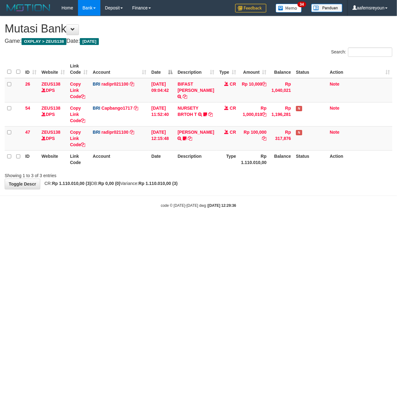
click at [223, 224] on html "Toggle navigation Home Bank Account List Mutasi Bank Search Sync Note Mutasi De…" at bounding box center [198, 112] width 397 height 224
click at [321, 224] on html "Toggle navigation Home Bank Account List Mutasi Bank Search Sync Note Mutasi De…" at bounding box center [198, 112] width 397 height 224
click at [230, 224] on html "Toggle navigation Home Bank Account List Mutasi Bank Search Sync Note Mutasi De…" at bounding box center [198, 112] width 397 height 224
click at [285, 224] on html "Toggle navigation Home Bank Account List Mutasi Bank Search Sync Note Mutasi De…" at bounding box center [198, 112] width 397 height 224
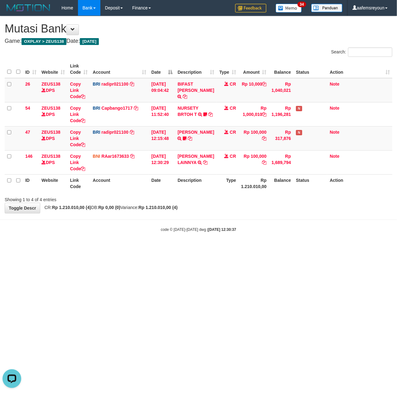
drag, startPoint x: 222, startPoint y: 290, endPoint x: 6, endPoint y: 275, distance: 216.6
click at [217, 248] on html "Toggle navigation Home Bank Account List Mutasi Bank Search Sync Note Mutasi De…" at bounding box center [198, 124] width 397 height 248
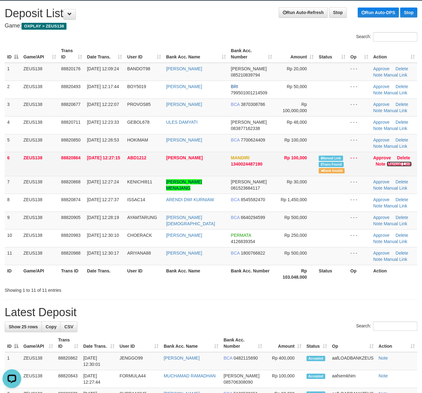
click at [396, 162] on link "Manual Link" at bounding box center [399, 163] width 25 height 5
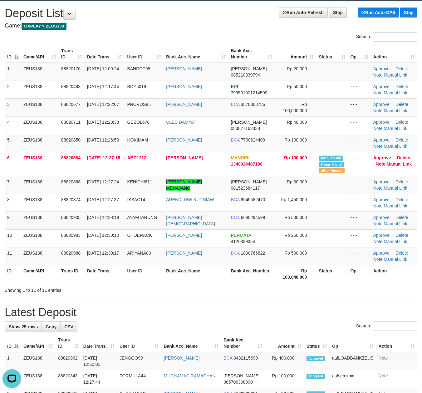
drag, startPoint x: 235, startPoint y: 289, endPoint x: 336, endPoint y: 288, distance: 100.9
click at [237, 289] on div "Showing 1 to 11 of 11 entries" at bounding box center [211, 288] width 422 height 9
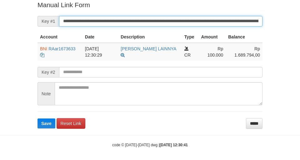
click at [37, 118] on button "Save" at bounding box center [46, 123] width 18 height 10
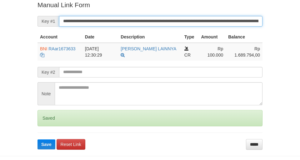
click at [229, 33] on form "**********" at bounding box center [149, 74] width 225 height 149
click at [37, 139] on button "Save" at bounding box center [46, 144] width 18 height 10
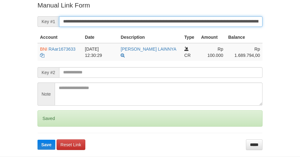
click at [37, 140] on button "Save" at bounding box center [46, 145] width 18 height 10
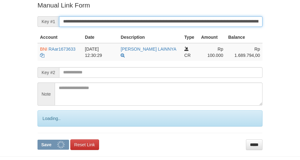
click at [37, 140] on button "Save" at bounding box center [53, 145] width 32 height 10
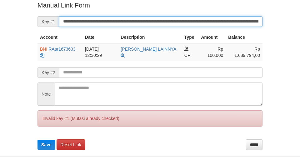
click at [37, 140] on button "Save" at bounding box center [46, 145] width 18 height 10
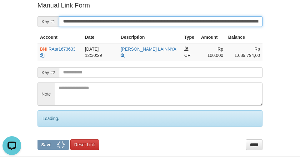
scroll to position [0, 0]
click at [37, 140] on button "Save" at bounding box center [53, 145] width 32 height 10
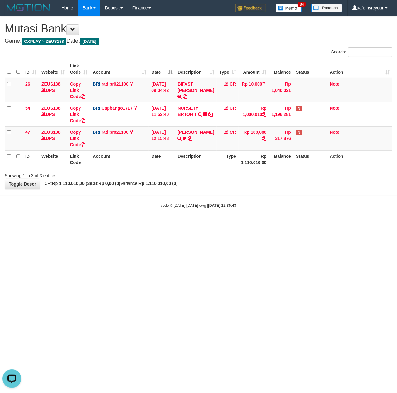
drag, startPoint x: 254, startPoint y: 255, endPoint x: 1, endPoint y: 301, distance: 257.1
click at [254, 224] on html "Toggle navigation Home Bank Account List Mutasi Bank Search Sync Note Mutasi De…" at bounding box center [198, 112] width 397 height 224
click at [126, 224] on html "Toggle navigation Home Bank Account List Mutasi Bank Search Sync Note Mutasi De…" at bounding box center [198, 112] width 397 height 224
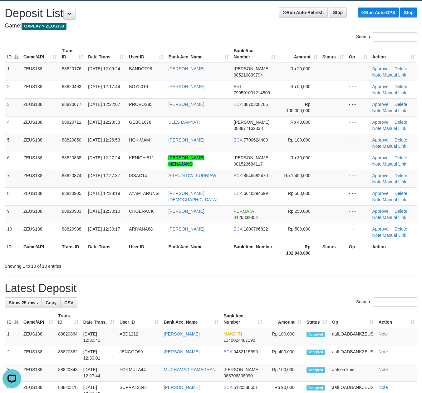
click at [350, 308] on div "Search:" at bounding box center [211, 302] width 413 height 11
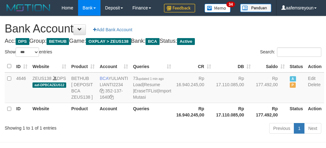
select select "***"
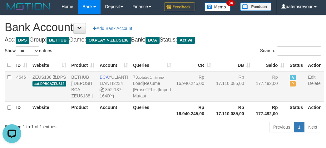
click at [254, 102] on td "Rp 177.492,00" at bounding box center [270, 86] width 34 height 31
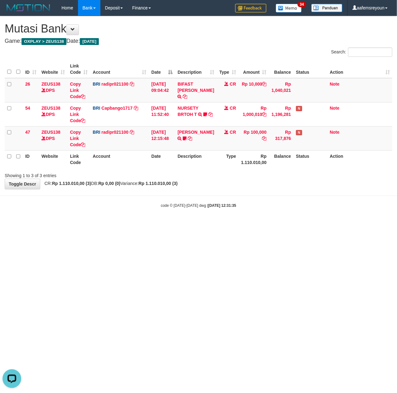
click at [230, 224] on html "Toggle navigation Home Bank Account List Mutasi Bank Search Sync Note Mutasi De…" at bounding box center [198, 112] width 397 height 224
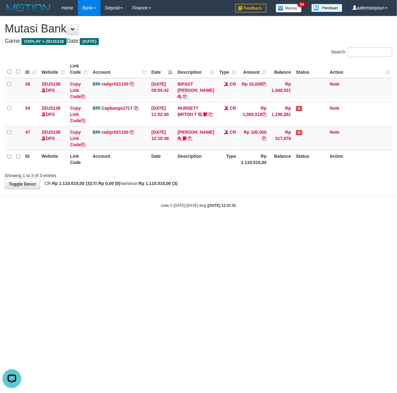
click at [47, 224] on html "Toggle navigation Home Bank Account List Mutasi Bank Search Sync Note Mutasi De…" at bounding box center [198, 112] width 397 height 224
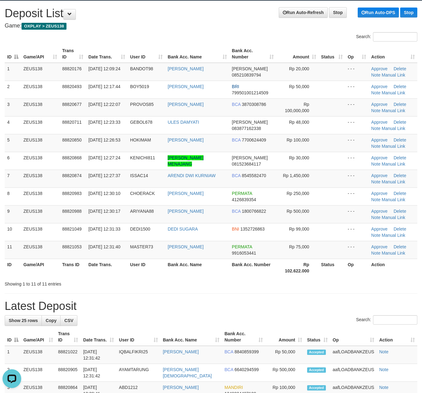
drag, startPoint x: 335, startPoint y: 291, endPoint x: 426, endPoint y: 288, distance: 90.9
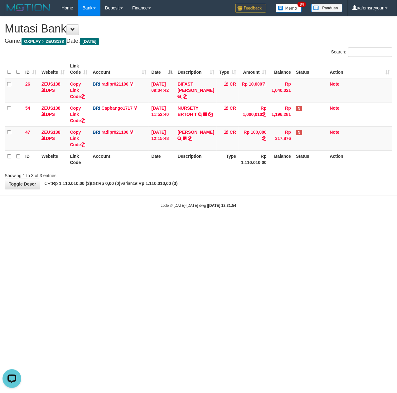
click at [160, 224] on html "Toggle navigation Home Bank Account List Mutasi Bank Search Sync Note Mutasi De…" at bounding box center [198, 112] width 397 height 224
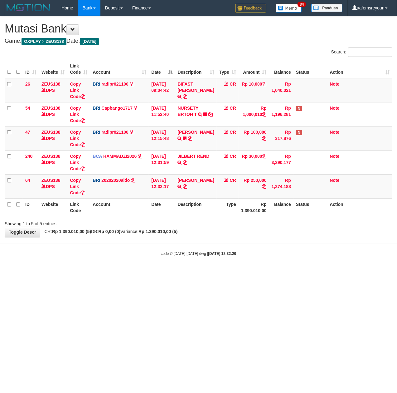
click at [183, 246] on body "Toggle navigation Home Bank Account List Mutasi Bank Search Sync Note Mutasi De…" at bounding box center [198, 136] width 397 height 272
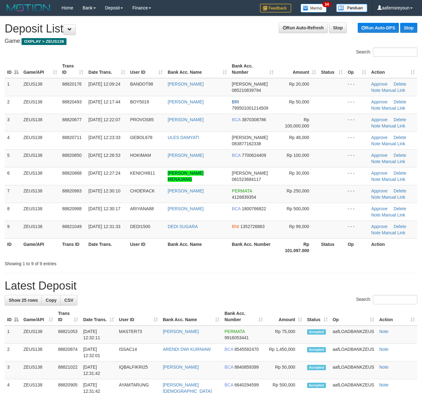
scroll to position [15, 0]
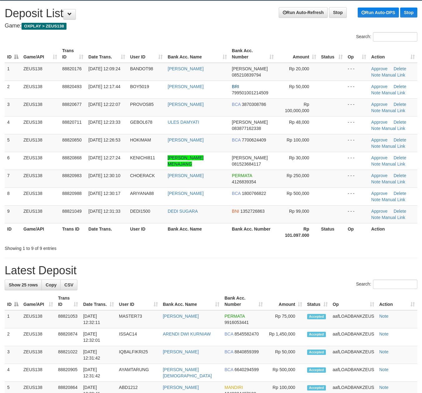
drag, startPoint x: 332, startPoint y: 254, endPoint x: 346, endPoint y: 255, distance: 13.8
click at [338, 255] on div "**********" at bounding box center [211, 399] width 422 height 796
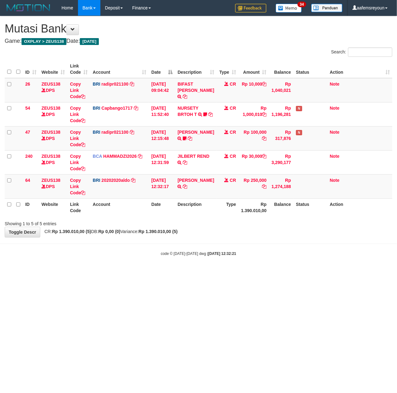
drag, startPoint x: 210, startPoint y: 241, endPoint x: 180, endPoint y: 248, distance: 30.4
click at [205, 243] on body "Toggle navigation Home Bank Account List Mutasi Bank Search Sync Note Mutasi De…" at bounding box center [198, 136] width 397 height 272
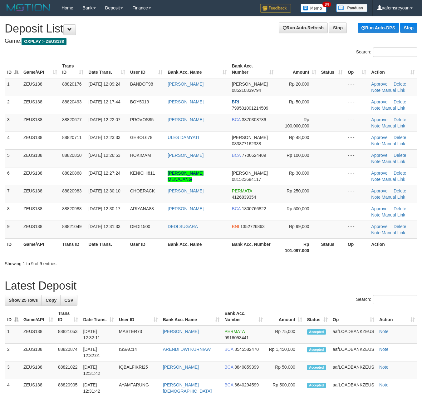
scroll to position [15, 0]
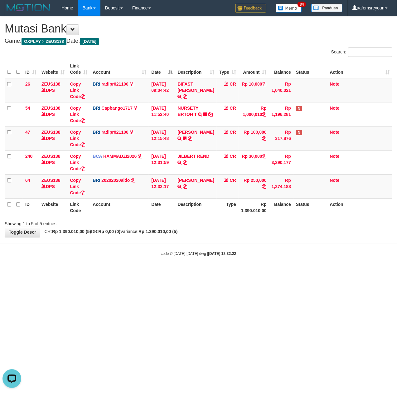
click at [230, 259] on body "Toggle navigation Home Bank Account List Mutasi Bank Search Sync Note Mutasi De…" at bounding box center [198, 136] width 397 height 272
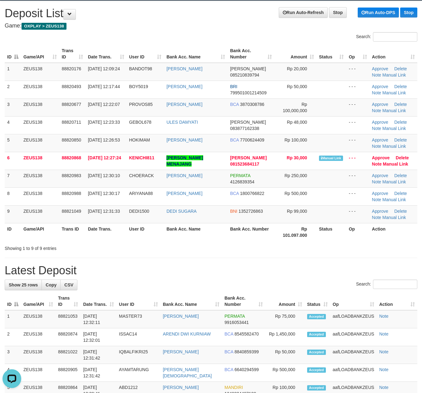
click at [210, 255] on div "**********" at bounding box center [211, 399] width 422 height 796
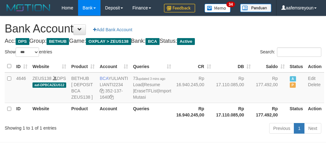
select select "***"
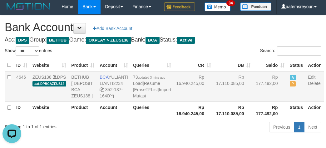
click at [175, 102] on td "Rp 16.940.245,00" at bounding box center [194, 86] width 40 height 31
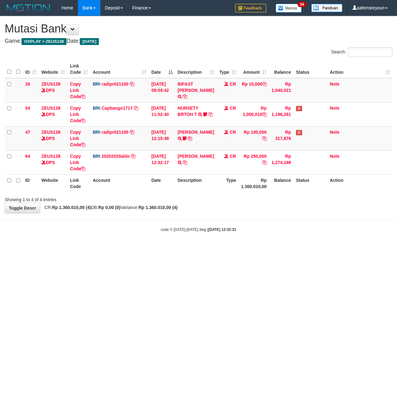
click at [118, 248] on html "Toggle navigation Home Bank Account List Mutasi Bank Search Sync Note Mutasi De…" at bounding box center [198, 124] width 397 height 248
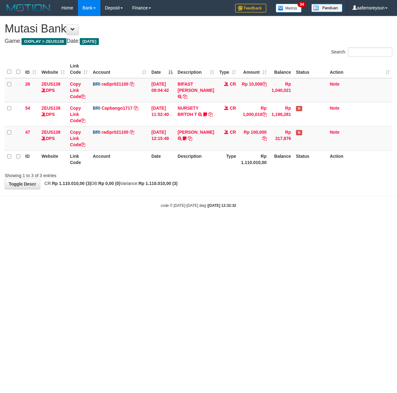
click at [117, 224] on html "Toggle navigation Home Bank Account List Mutasi Bank Search Sync Note Mutasi De…" at bounding box center [198, 112] width 397 height 224
drag, startPoint x: 130, startPoint y: 272, endPoint x: 2, endPoint y: 272, distance: 128.3
click at [130, 224] on html "Toggle navigation Home Bank Account List Mutasi Bank Search Sync Note Mutasi De…" at bounding box center [198, 112] width 397 height 224
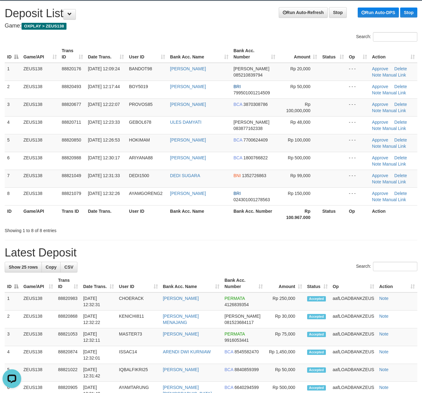
drag, startPoint x: 328, startPoint y: 234, endPoint x: 340, endPoint y: 235, distance: 11.3
click at [333, 235] on div "**********" at bounding box center [211, 390] width 422 height 778
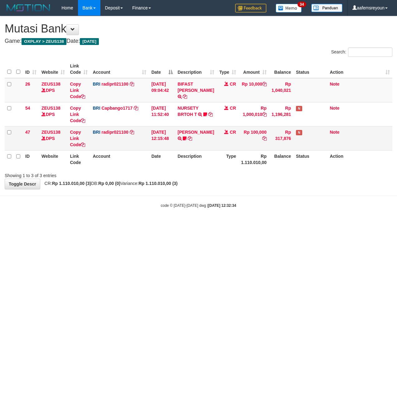
click at [269, 224] on html "Toggle navigation Home Bank Account List Mutasi Bank Search Sync Note Mutasi De…" at bounding box center [198, 112] width 397 height 224
click at [187, 204] on small "code © 2012-2018 dwg | 2025/09/30 12:32:34" at bounding box center [199, 205] width 76 height 4
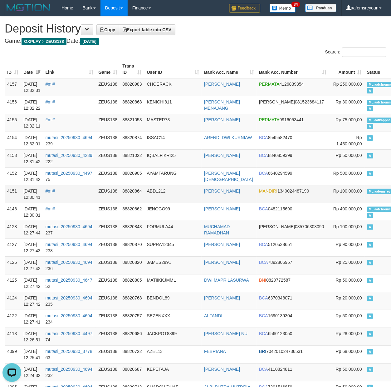
click at [367, 190] on span "ML aafemsreyoun" at bounding box center [383, 191] width 32 height 5
copy td "ML aafemsreyoun A"
click at [367, 190] on span "ML aafemsreyoun" at bounding box center [383, 191] width 32 height 5
click at [367, 82] on span "ML aafchournsokny" at bounding box center [384, 84] width 35 height 5
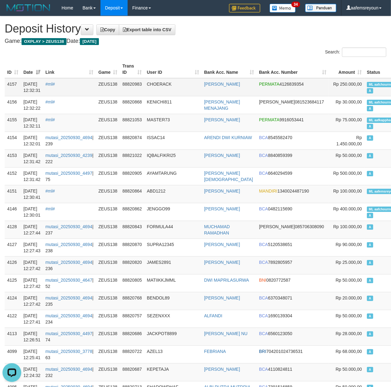
click at [367, 82] on span "ML aafchournsokny" at bounding box center [384, 84] width 35 height 5
click at [367, 83] on span "ML aafchournsokny" at bounding box center [384, 84] width 35 height 5
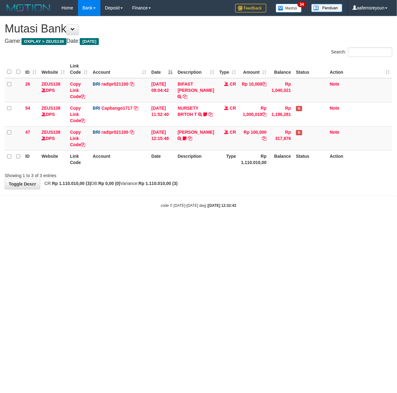
drag, startPoint x: 143, startPoint y: 240, endPoint x: 146, endPoint y: 240, distance: 3.8
click at [143, 224] on html "Toggle navigation Home Bank Account List Mutasi Bank Search Sync Note Mutasi De…" at bounding box center [198, 112] width 397 height 224
click at [69, 224] on html "Toggle navigation Home Bank Account List Mutasi Bank Search Sync Note Mutasi De…" at bounding box center [198, 112] width 397 height 224
click at [81, 224] on html "Toggle navigation Home Bank Account List Mutasi Bank Search Sync Note Mutasi De…" at bounding box center [198, 112] width 397 height 224
click at [134, 224] on html "Toggle navigation Home Bank Account List Mutasi Bank Search Sync Note Mutasi De…" at bounding box center [198, 112] width 397 height 224
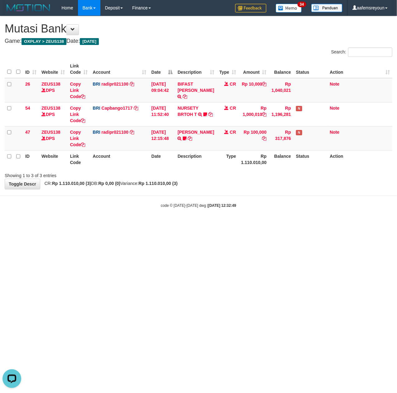
drag, startPoint x: 259, startPoint y: 341, endPoint x: 265, endPoint y: 339, distance: 6.0
click at [264, 224] on html "Toggle navigation Home Bank Account List Mutasi Bank Search Sync Note Mutasi De…" at bounding box center [198, 112] width 397 height 224
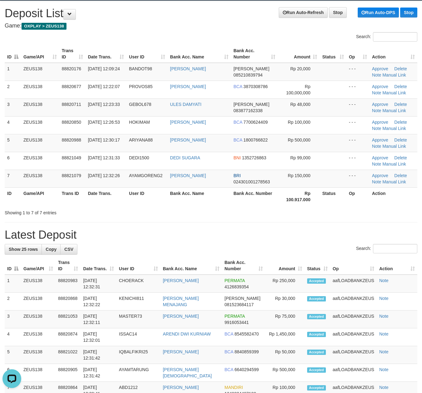
click at [224, 224] on div "**********" at bounding box center [211, 381] width 422 height 760
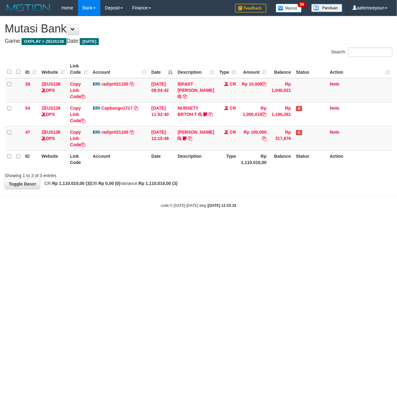
click at [179, 224] on html "Toggle navigation Home Bank Account List Mutasi Bank Search Sync Note Mutasi De…" at bounding box center [198, 112] width 397 height 224
drag, startPoint x: 59, startPoint y: 243, endPoint x: 2, endPoint y: 244, distance: 57.1
click at [54, 224] on html "Toggle navigation Home Bank Account List Mutasi Bank Search Sync Note Mutasi De…" at bounding box center [198, 112] width 397 height 224
click at [224, 224] on html "Toggle navigation Home Bank Account List Mutasi Bank Search Sync Note Mutasi De…" at bounding box center [198, 112] width 397 height 224
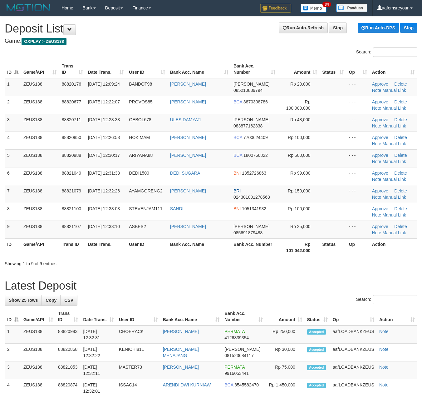
scroll to position [15, 0]
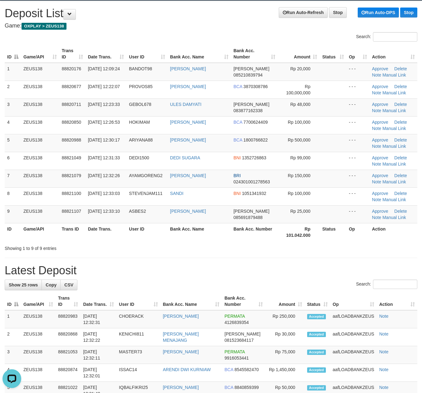
drag, startPoint x: 242, startPoint y: 274, endPoint x: 422, endPoint y: 270, distance: 179.3
click at [248, 274] on h1 "Latest Deposit" at bounding box center [211, 270] width 413 height 12
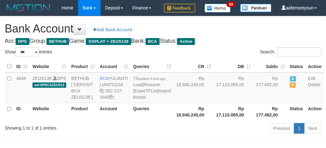
select select "***"
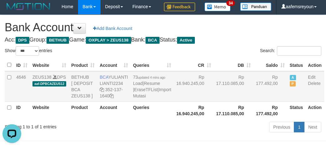
click at [253, 102] on td "Rp 177.492,00" at bounding box center [270, 86] width 34 height 31
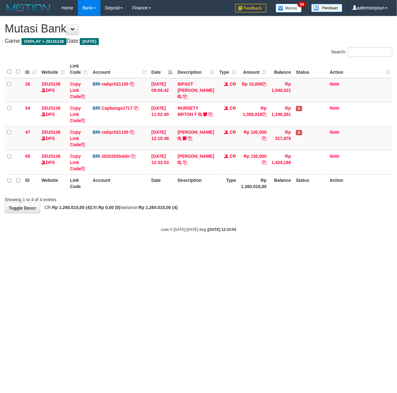
click at [138, 248] on html "Toggle navigation Home Bank Account List Mutasi Bank Search Sync Note Mutasi De…" at bounding box center [198, 124] width 397 height 248
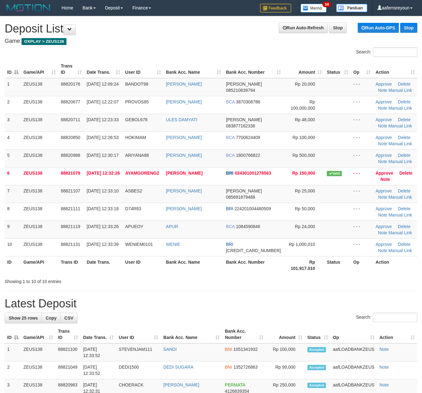
scroll to position [15, 0]
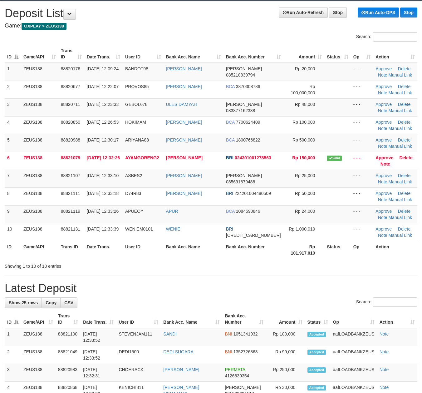
drag, startPoint x: 0, startPoint y: 0, endPoint x: 283, endPoint y: 249, distance: 376.5
click at [284, 249] on th "Rp 101.917.010" at bounding box center [304, 250] width 41 height 18
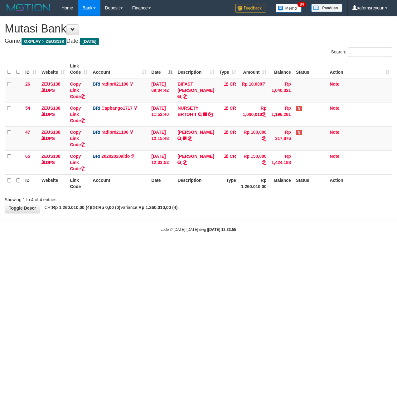
drag, startPoint x: 77, startPoint y: 274, endPoint x: 2, endPoint y: 269, distance: 75.1
click at [69, 248] on html "Toggle navigation Home Bank Account List Mutasi Bank Search Sync Note Mutasi De…" at bounding box center [198, 124] width 397 height 248
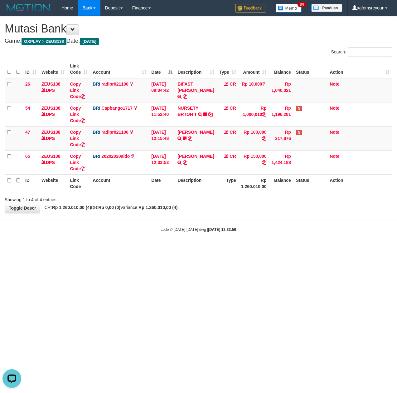
click at [290, 228] on div "code © [DATE]-[DATE] dwg | [DATE] 12:33:56" at bounding box center [198, 229] width 397 height 6
click at [258, 226] on div "code © 2012-2018 dwg | 2025/09/30 12:33:56" at bounding box center [198, 229] width 397 height 6
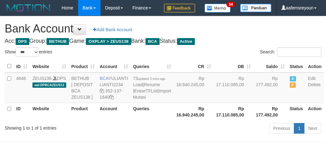
select select "***"
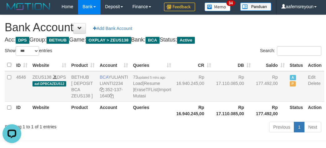
click at [220, 102] on td "Rp 17.110.085,00" at bounding box center [234, 86] width 40 height 31
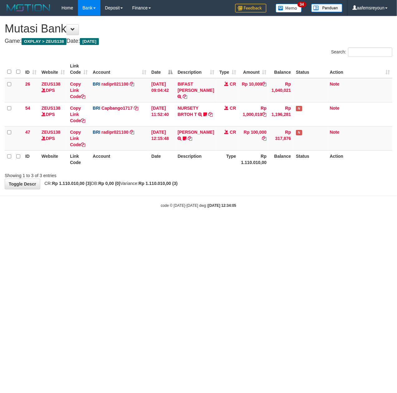
drag, startPoint x: 78, startPoint y: 280, endPoint x: 224, endPoint y: 310, distance: 149.3
click at [79, 224] on html "Toggle navigation Home Bank Account List Mutasi Bank Search Sync Note Mutasi De…" at bounding box center [198, 112] width 397 height 224
drag, startPoint x: 89, startPoint y: 278, endPoint x: 0, endPoint y: 276, distance: 89.3
click at [89, 224] on html "Toggle navigation Home Bank Account List Mutasi Bank Search Sync Note Mutasi De…" at bounding box center [198, 112] width 397 height 224
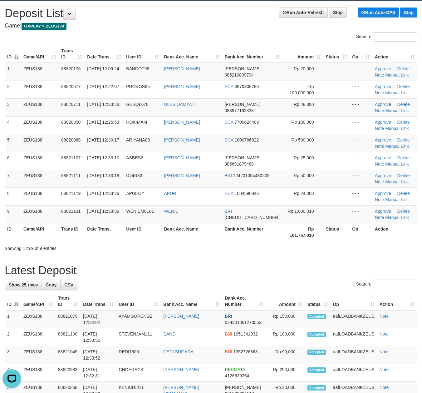
drag, startPoint x: 245, startPoint y: 284, endPoint x: 354, endPoint y: 288, distance: 109.1
click at [248, 285] on div "Search:" at bounding box center [211, 284] width 413 height 11
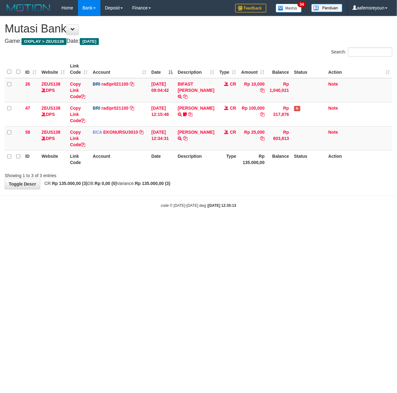
click at [348, 224] on html "Toggle navigation Home Bank Account List Mutasi Bank Search Sync Note Mutasi De…" at bounding box center [198, 112] width 397 height 224
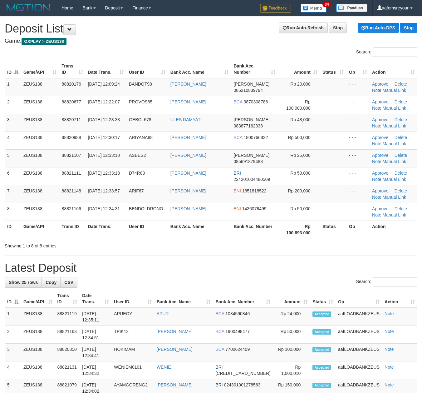
scroll to position [15, 0]
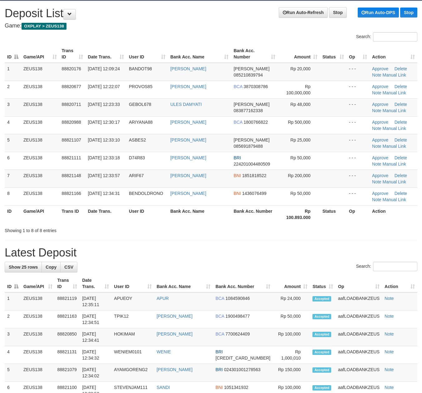
click at [204, 254] on h1 "Latest Deposit" at bounding box center [211, 252] width 413 height 12
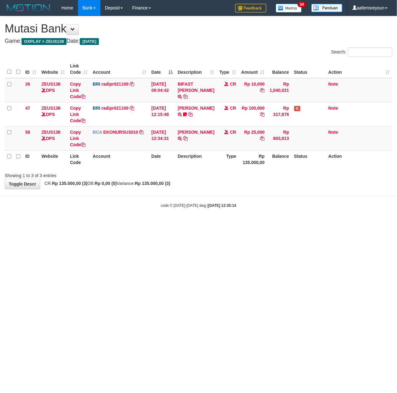
click at [223, 224] on html "Toggle navigation Home Bank Account List Mutasi Bank Search Sync Note Mutasi De…" at bounding box center [198, 112] width 397 height 224
drag, startPoint x: 115, startPoint y: 258, endPoint x: 1, endPoint y: 269, distance: 114.2
click at [114, 224] on html "Toggle navigation Home Bank Account List Mutasi Bank Search Sync Note Mutasi De…" at bounding box center [198, 112] width 397 height 224
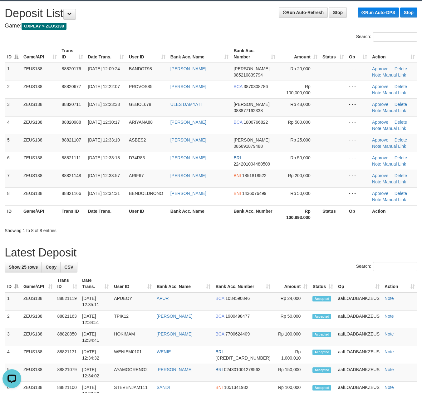
drag, startPoint x: 263, startPoint y: 279, endPoint x: 425, endPoint y: 275, distance: 161.8
click at [264, 279] on th "Bank Acc. Number" at bounding box center [243, 283] width 60 height 18
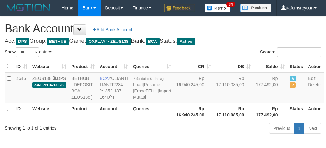
select select "***"
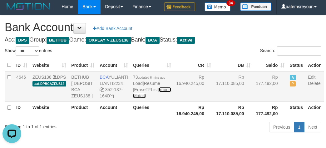
click at [137, 98] on link "Import Mutasi" at bounding box center [152, 92] width 38 height 11
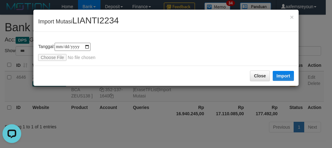
drag, startPoint x: 54, startPoint y: 52, endPoint x: 52, endPoint y: 56, distance: 4.2
click at [53, 53] on div "**********" at bounding box center [166, 52] width 256 height 18
click at [52, 57] on input "file" at bounding box center [79, 57] width 83 height 7
type input "**********"
click at [287, 80] on button "Import" at bounding box center [283, 76] width 21 height 10
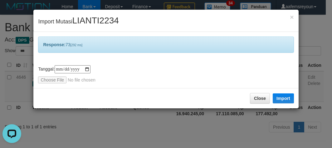
click at [235, 138] on div "**********" at bounding box center [166, 74] width 332 height 148
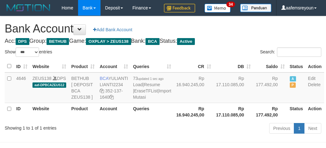
select select "***"
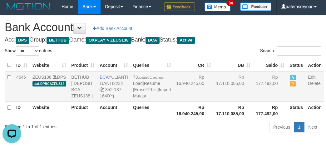
drag, startPoint x: 175, startPoint y: 106, endPoint x: 185, endPoint y: 109, distance: 10.5
click at [175, 102] on td "Rp 16.940.245,00" at bounding box center [194, 86] width 40 height 31
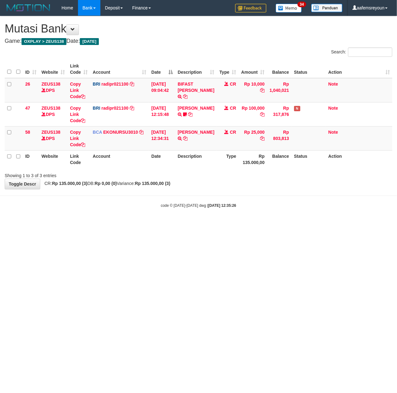
click at [235, 224] on html "Toggle navigation Home Bank Account List Mutasi Bank Search Sync Note Mutasi De…" at bounding box center [198, 112] width 397 height 224
click at [200, 224] on html "Toggle navigation Home Bank Account List Mutasi Bank Search Sync Note Mutasi De…" at bounding box center [198, 112] width 397 height 224
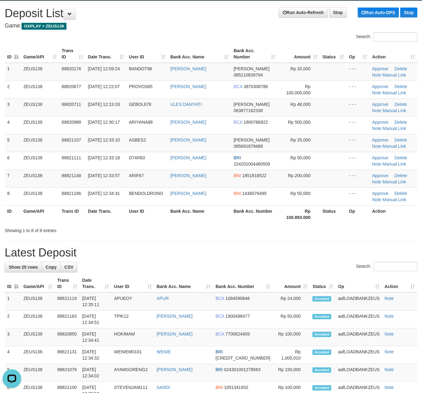
click at [250, 264] on div "Search:" at bounding box center [211, 267] width 413 height 11
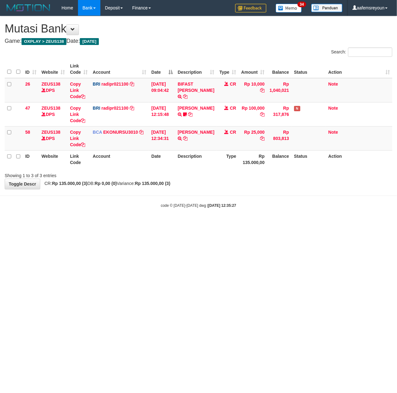
click at [199, 224] on html "Toggle navigation Home Bank Account List Mutasi Bank Search Sync Note Mutasi De…" at bounding box center [198, 112] width 397 height 224
click at [109, 224] on html "Toggle navigation Home Bank Account List Mutasi Bank Search Sync Note Mutasi De…" at bounding box center [198, 112] width 397 height 224
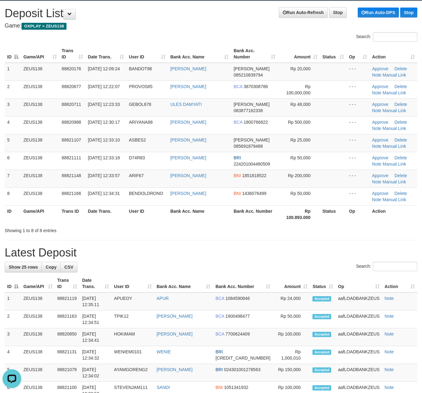
drag, startPoint x: 260, startPoint y: 260, endPoint x: 265, endPoint y: 260, distance: 4.7
click at [262, 260] on div "**********" at bounding box center [211, 390] width 422 height 778
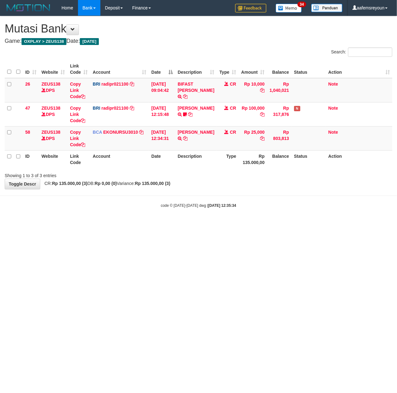
click at [93, 224] on html "Toggle navigation Home Bank Account List Mutasi Bank Search Sync Note Mutasi De…" at bounding box center [198, 112] width 397 height 224
drag, startPoint x: 273, startPoint y: 300, endPoint x: 276, endPoint y: 302, distance: 3.9
click at [274, 224] on html "Toggle navigation Home Bank Account List Mutasi Bank Search Sync Note Mutasi De…" at bounding box center [198, 112] width 397 height 224
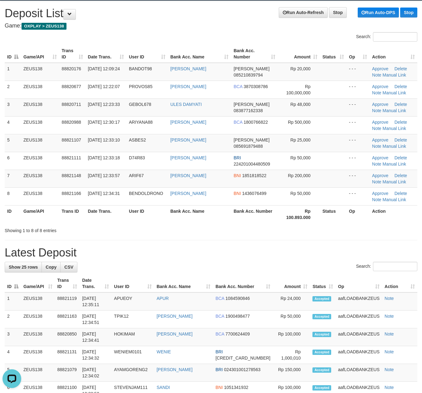
click at [328, 258] on h1 "Latest Deposit" at bounding box center [211, 252] width 413 height 12
click at [330, 256] on h1 "Latest Deposit" at bounding box center [211, 252] width 413 height 12
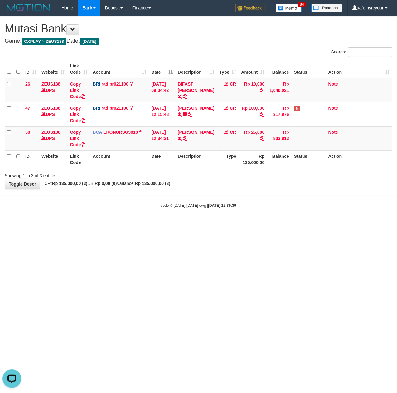
drag, startPoint x: 301, startPoint y: 330, endPoint x: 300, endPoint y: 319, distance: 11.3
click at [301, 224] on html "Toggle navigation Home Bank Account List Mutasi Bank Search Sync Note Mutasi De…" at bounding box center [198, 112] width 397 height 224
drag, startPoint x: 150, startPoint y: 273, endPoint x: 86, endPoint y: 267, distance: 64.9
click at [149, 224] on html "Toggle navigation Home Bank Account List Mutasi Bank Search Sync Note Mutasi De…" at bounding box center [198, 112] width 397 height 224
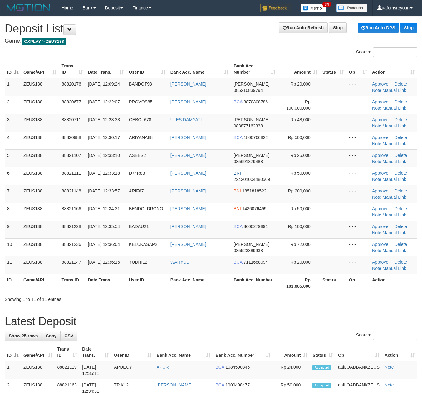
scroll to position [15, 0]
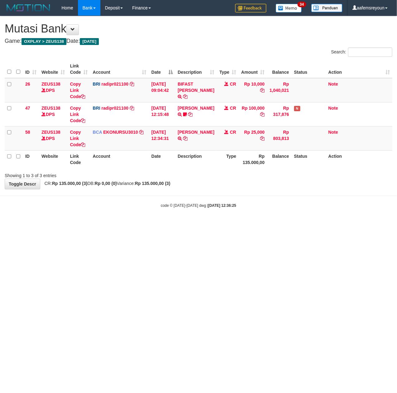
click at [164, 224] on html "Toggle navigation Home Bank Account List Mutasi Bank Search Sync Note Mutasi De…" at bounding box center [198, 112] width 397 height 224
drag, startPoint x: 0, startPoint y: 0, endPoint x: 175, endPoint y: 304, distance: 350.7
click at [184, 224] on html "Toggle navigation Home Bank Account List Mutasi Bank Search Sync Note Mutasi De…" at bounding box center [198, 112] width 397 height 224
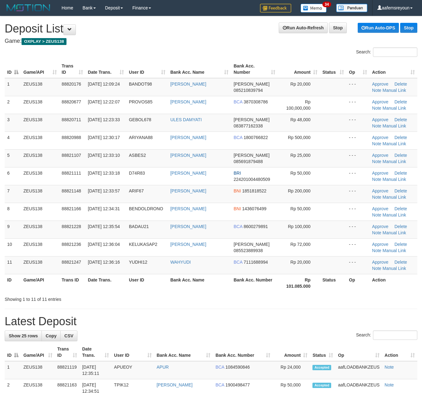
scroll to position [15, 0]
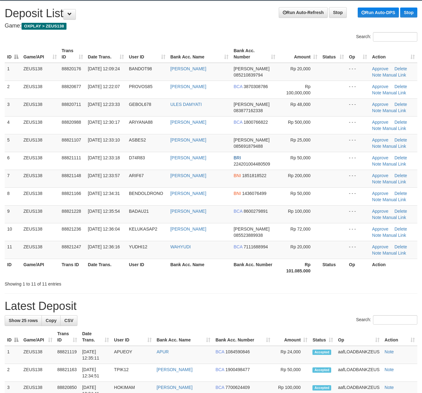
drag, startPoint x: 230, startPoint y: 287, endPoint x: 427, endPoint y: 301, distance: 197.8
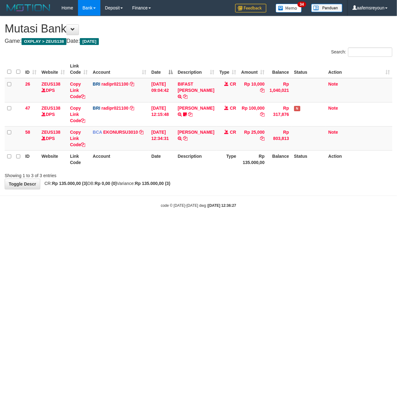
click at [115, 224] on html "Toggle navigation Home Bank Account List Mutasi Bank Search Sync Note Mutasi De…" at bounding box center [198, 112] width 397 height 224
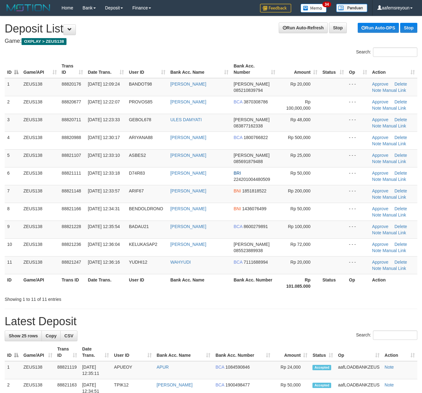
scroll to position [15, 0]
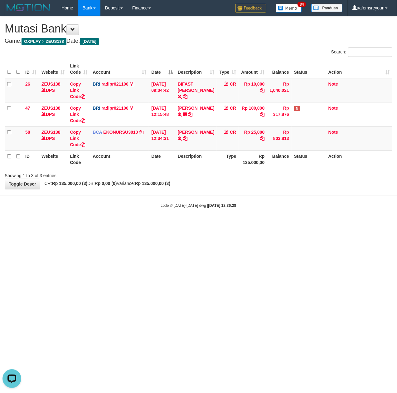
click at [159, 224] on html "Toggle navigation Home Bank Account List Mutasi Bank Search Sync Note Mutasi De…" at bounding box center [198, 112] width 397 height 224
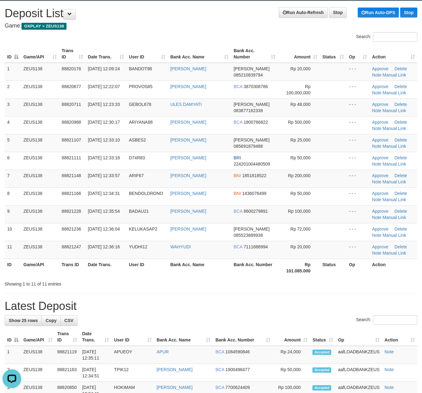
click at [234, 273] on th "Bank Acc. Number" at bounding box center [254, 268] width 47 height 18
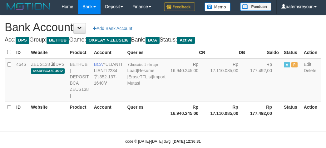
scroll to position [1, 0]
select select "***"
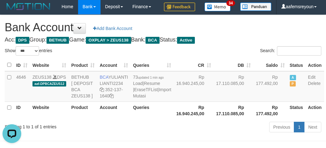
scroll to position [0, 0]
click at [214, 102] on td "Rp 17.110.085,00" at bounding box center [234, 86] width 40 height 31
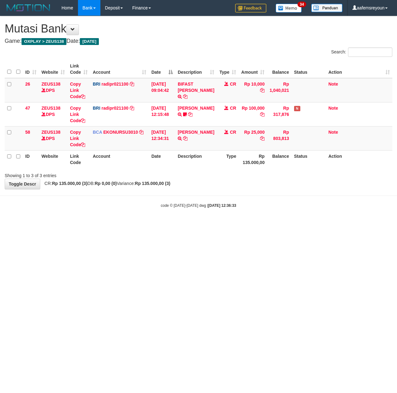
click at [206, 224] on html "Toggle navigation Home Bank Account List Mutasi Bank Search Sync Note Mutasi De…" at bounding box center [198, 112] width 397 height 224
drag, startPoint x: 239, startPoint y: 269, endPoint x: 230, endPoint y: 271, distance: 9.2
click at [234, 224] on html "Toggle navigation Home Bank Account List Mutasi Bank Search Sync Note Mutasi De…" at bounding box center [198, 112] width 397 height 224
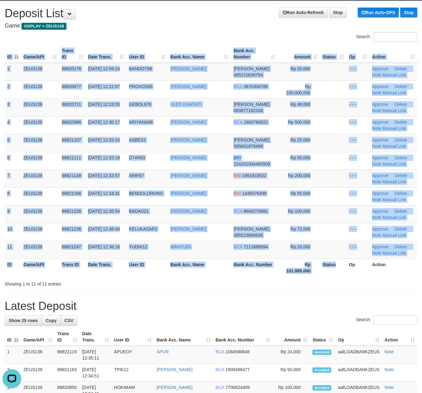
drag, startPoint x: 335, startPoint y: 277, endPoint x: 428, endPoint y: 269, distance: 93.4
click at [338, 276] on div "ID Game/API Trans ID Date Trans. User ID Bank Acc. Name Bank Acc. Number Amount…" at bounding box center [211, 160] width 422 height 235
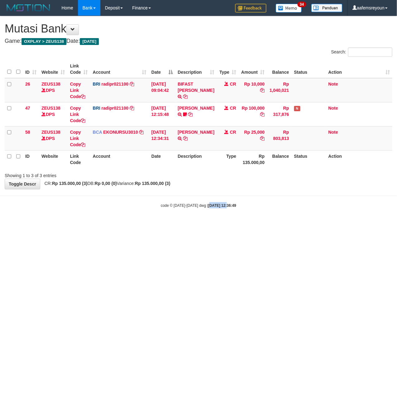
drag, startPoint x: 209, startPoint y: 278, endPoint x: 189, endPoint y: 279, distance: 20.3
click at [201, 224] on html "Toggle navigation Home Bank Account List Mutasi Bank Search Sync Note Mutasi De…" at bounding box center [198, 112] width 397 height 224
drag, startPoint x: 200, startPoint y: 264, endPoint x: 200, endPoint y: 257, distance: 6.6
click at [200, 224] on html "Toggle navigation Home Bank Account List Mutasi Bank Search Sync Note Mutasi De…" at bounding box center [198, 112] width 397 height 224
click at [203, 224] on html "Toggle navigation Home Bank Account List Mutasi Bank Search Sync Note Mutasi De…" at bounding box center [198, 112] width 397 height 224
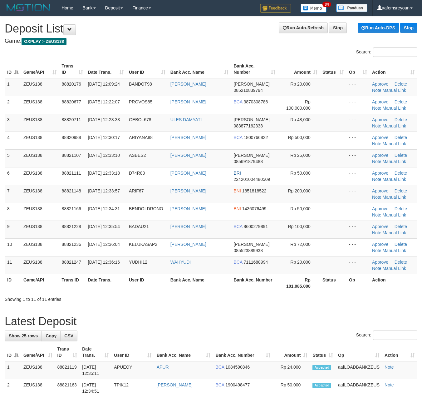
scroll to position [15, 0]
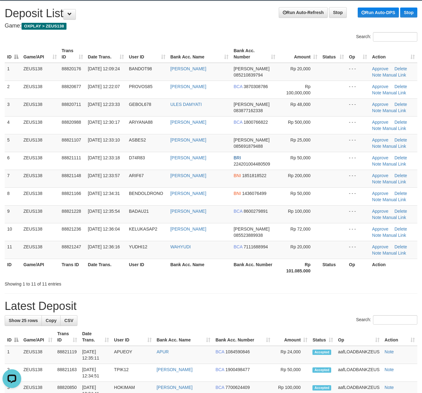
drag, startPoint x: 301, startPoint y: 285, endPoint x: 303, endPoint y: 296, distance: 10.7
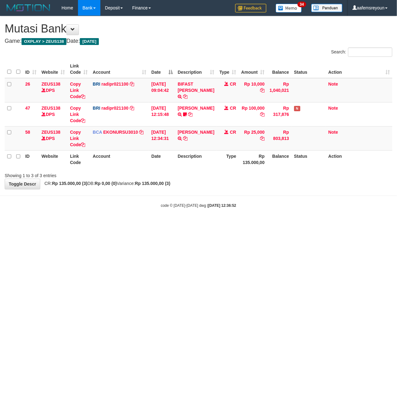
click at [204, 224] on html "Toggle navigation Home Bank Account List Mutasi Bank Search Sync Note Mutasi De…" at bounding box center [198, 112] width 397 height 224
click at [243, 224] on html "Toggle navigation Home Bank Account List Mutasi Bank Search Sync Note Mutasi De…" at bounding box center [198, 112] width 397 height 224
drag, startPoint x: 308, startPoint y: 348, endPoint x: 309, endPoint y: 352, distance: 3.4
click at [308, 224] on html "Toggle navigation Home Bank Account List Mutasi Bank Search Sync Note Mutasi De…" at bounding box center [198, 112] width 397 height 224
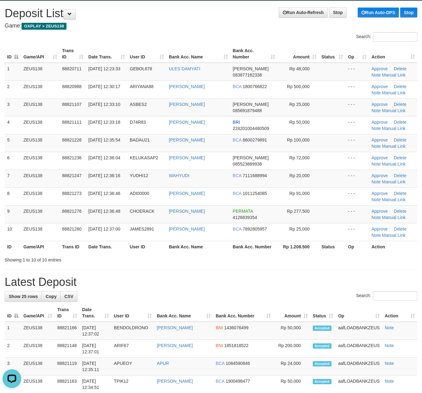
drag, startPoint x: 270, startPoint y: 273, endPoint x: 428, endPoint y: 258, distance: 158.4
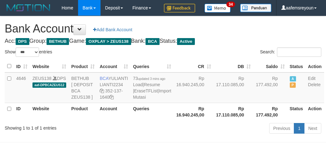
select select "***"
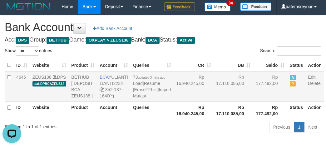
drag, startPoint x: 204, startPoint y: 126, endPoint x: 214, endPoint y: 125, distance: 10.6
click at [214, 102] on td "Rp 17.110.085,00" at bounding box center [234, 86] width 40 height 31
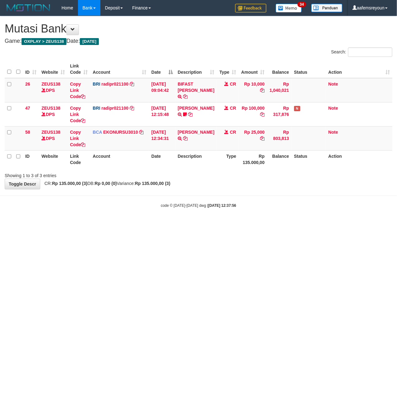
click at [315, 224] on html "Toggle navigation Home Bank Account List Mutasi Bank Search Sync Note Mutasi De…" at bounding box center [198, 112] width 397 height 224
drag, startPoint x: 191, startPoint y: 222, endPoint x: 24, endPoint y: 255, distance: 170.5
click at [191, 222] on body "Toggle navigation Home Bank Account List Mutasi Bank Search Sync Note Mutasi De…" at bounding box center [198, 112] width 397 height 224
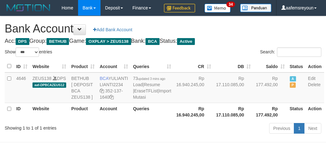
select select "***"
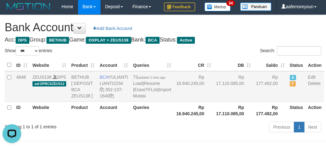
click at [214, 102] on td "Rp 17.110.085,00" at bounding box center [234, 86] width 40 height 31
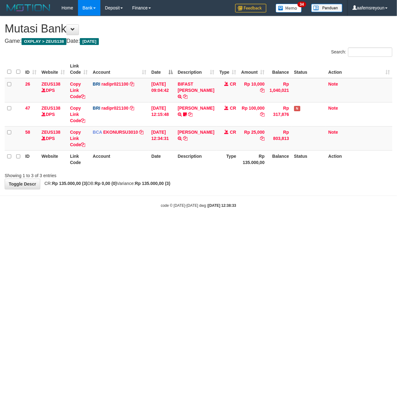
drag, startPoint x: 239, startPoint y: 245, endPoint x: 395, endPoint y: 242, distance: 155.5
click at [245, 224] on html "Toggle navigation Home Bank Account List Mutasi Bank Search Sync Note Mutasi De…" at bounding box center [198, 112] width 397 height 224
click at [257, 224] on html "Toggle navigation Home Bank Account List Mutasi Bank Search Sync Note Mutasi De…" at bounding box center [198, 112] width 397 height 224
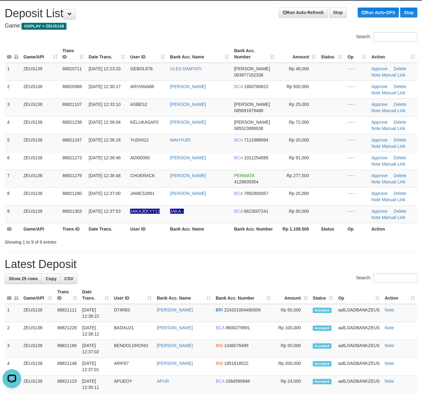
drag, startPoint x: 139, startPoint y: 241, endPoint x: 200, endPoint y: 241, distance: 60.9
click at [139, 241] on div "Showing 1 to 9 of 9 entries" at bounding box center [88, 240] width 166 height 9
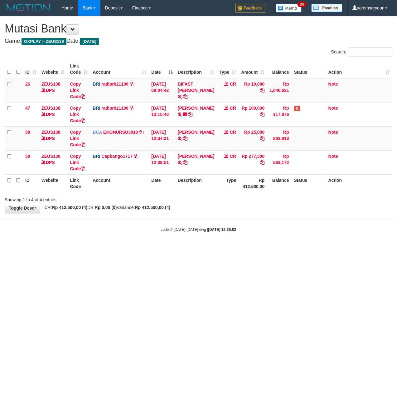
drag, startPoint x: 111, startPoint y: 254, endPoint x: 104, endPoint y: 263, distance: 11.1
click at [108, 248] on html "Toggle navigation Home Bank Account List Mutasi Bank Search Sync Note Mutasi De…" at bounding box center [198, 124] width 397 height 248
click at [164, 247] on body "Toggle navigation Home Bank Account List Mutasi Bank Search Sync Note Mutasi De…" at bounding box center [198, 124] width 397 height 248
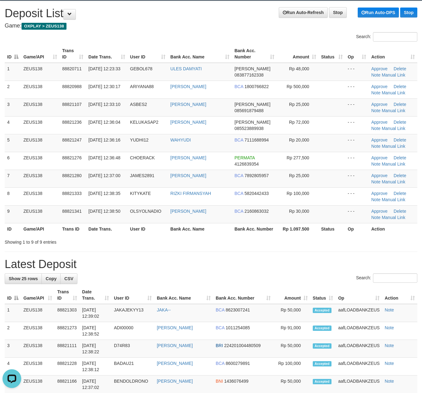
click at [300, 263] on h1 "Latest Deposit" at bounding box center [211, 264] width 413 height 12
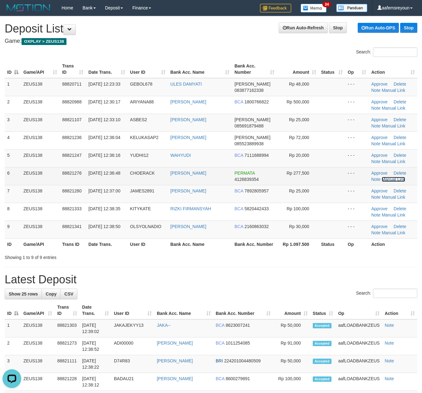
click at [388, 179] on link "Manual Link" at bounding box center [394, 179] width 24 height 5
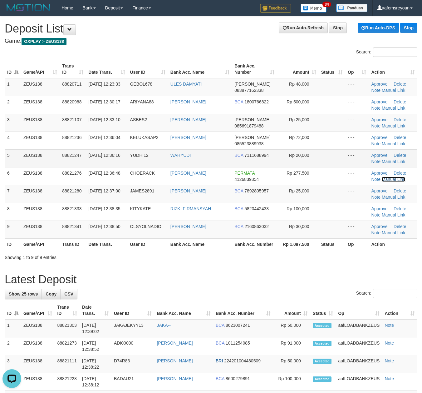
click at [382, 177] on link "Manual Link" at bounding box center [394, 179] width 24 height 5
drag, startPoint x: 165, startPoint y: 288, endPoint x: 325, endPoint y: 280, distance: 160.7
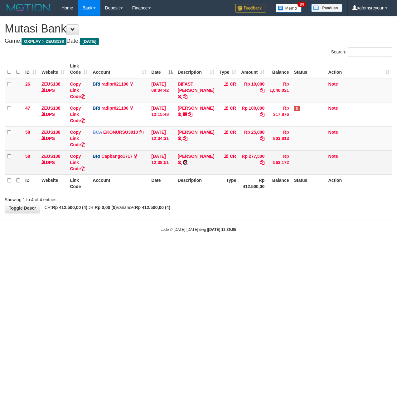
click at [188, 162] on icon at bounding box center [185, 162] width 4 height 4
click at [188, 163] on icon at bounding box center [185, 162] width 4 height 4
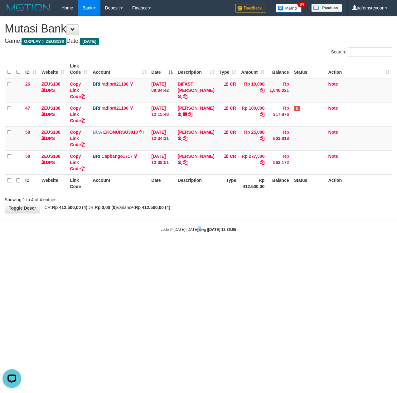
drag, startPoint x: 199, startPoint y: 248, endPoint x: 42, endPoint y: 251, distance: 157.7
click at [187, 247] on body "Toggle navigation Home Bank Account List Mutasi Bank Search Sync Note Mutasi De…" at bounding box center [198, 124] width 397 height 248
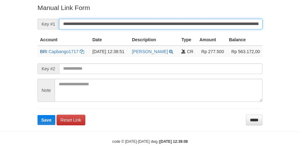
click at [37, 115] on button "Save" at bounding box center [46, 120] width 18 height 10
click at [194, 28] on form "**********" at bounding box center [149, 64] width 225 height 122
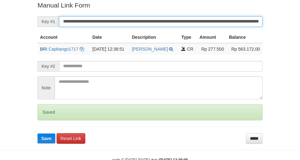
click at [37, 133] on button "Save" at bounding box center [46, 138] width 18 height 10
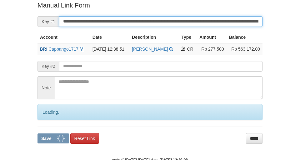
click at [37, 133] on button "Save" at bounding box center [53, 138] width 32 height 10
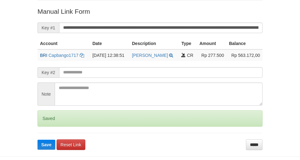
click at [37, 140] on button "Save" at bounding box center [46, 145] width 18 height 10
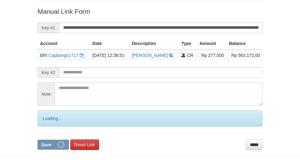
scroll to position [122, 0]
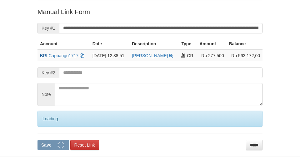
click at [37, 140] on button "Save" at bounding box center [53, 145] width 32 height 10
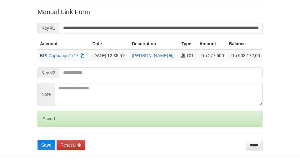
click at [37, 140] on button "Save" at bounding box center [46, 145] width 18 height 10
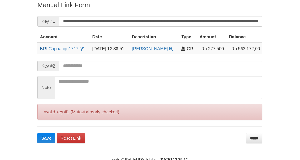
click at [37, 133] on button "Save" at bounding box center [46, 138] width 18 height 10
click at [203, 24] on input "**********" at bounding box center [160, 21] width 203 height 11
click at [37, 133] on button "Save" at bounding box center [46, 138] width 18 height 10
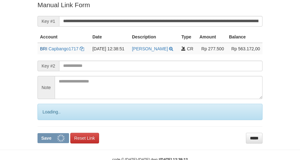
scroll to position [129, 0]
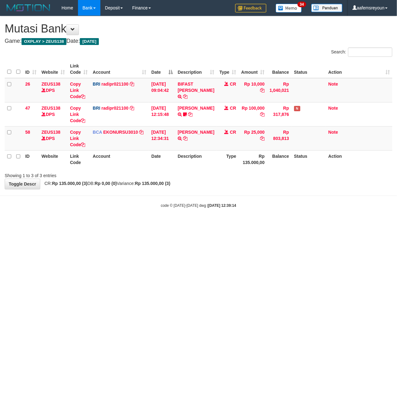
click at [272, 224] on html "Toggle navigation Home Bank Account List Mutasi Bank Search Sync Note Mutasi De…" at bounding box center [198, 112] width 397 height 224
drag, startPoint x: 155, startPoint y: 224, endPoint x: 145, endPoint y: 224, distance: 9.4
click at [153, 224] on body "Toggle navigation Home Bank Account List Mutasi Bank Search Sync Note Mutasi De…" at bounding box center [198, 112] width 397 height 224
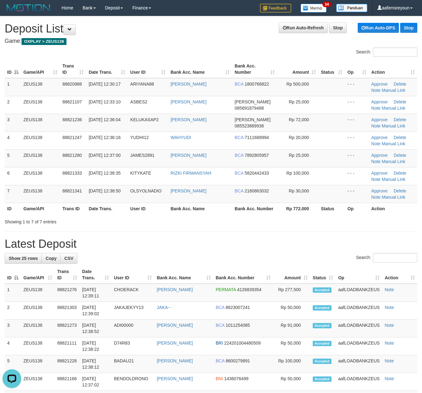
drag, startPoint x: 230, startPoint y: 259, endPoint x: 425, endPoint y: 237, distance: 196.6
click at [243, 254] on div "Search:" at bounding box center [211, 258] width 413 height 11
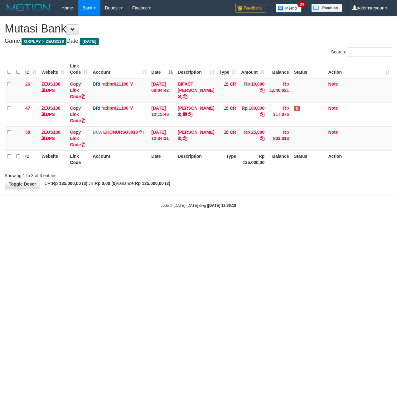
drag, startPoint x: 292, startPoint y: 222, endPoint x: 2, endPoint y: 231, distance: 289.9
click at [289, 221] on body "Toggle navigation Home Bank Account List Mutasi Bank Search Sync Note Mutasi De…" at bounding box center [198, 112] width 397 height 224
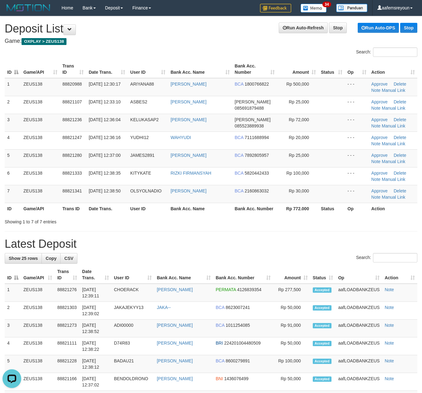
drag, startPoint x: 182, startPoint y: 254, endPoint x: 234, endPoint y: 244, distance: 52.5
click at [191, 251] on div "**********" at bounding box center [211, 393] width 422 height 754
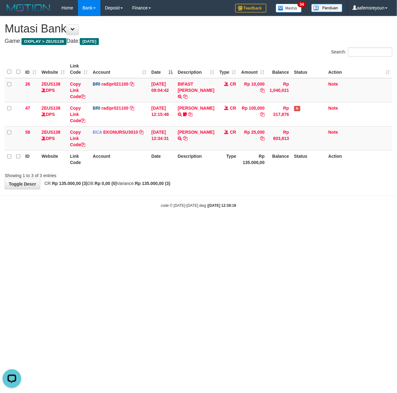
drag, startPoint x: 70, startPoint y: 241, endPoint x: 61, endPoint y: 243, distance: 9.2
click at [69, 224] on html "Toggle navigation Home Bank Account List Mutasi Bank Search Sync Note Mutasi De…" at bounding box center [198, 112] width 397 height 224
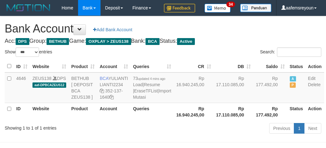
select select "***"
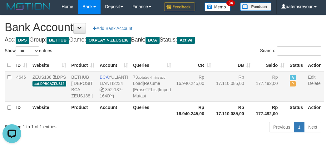
click at [214, 102] on td "Rp 17.110.085,00" at bounding box center [234, 86] width 40 height 31
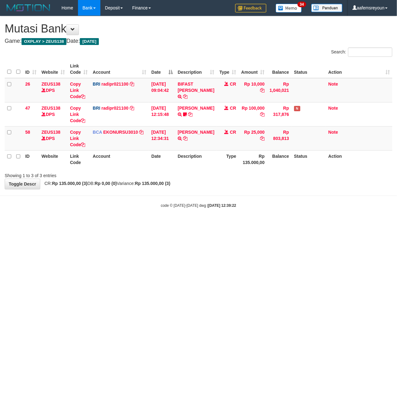
click at [75, 224] on html "Toggle navigation Home Bank Account List Mutasi Bank Search Sync Note Mutasi De…" at bounding box center [198, 112] width 397 height 224
drag, startPoint x: 180, startPoint y: 143, endPoint x: 69, endPoint y: 175, distance: 115.5
click at [183, 141] on icon at bounding box center [185, 138] width 4 height 4
drag, startPoint x: 132, startPoint y: 270, endPoint x: 139, endPoint y: 272, distance: 6.7
click at [136, 224] on html "Toggle navigation Home Bank Account List Mutasi Bank Search Sync Note Mutasi De…" at bounding box center [198, 112] width 397 height 224
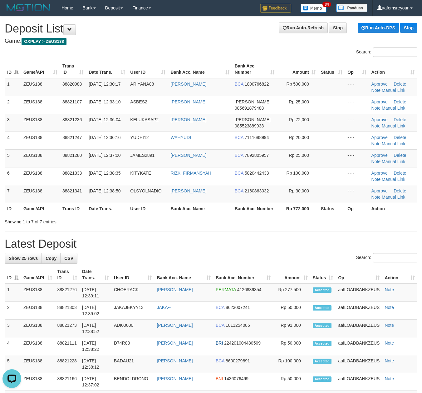
drag, startPoint x: 169, startPoint y: 239, endPoint x: 174, endPoint y: 239, distance: 5.0
click at [170, 239] on h1 "Latest Deposit" at bounding box center [211, 244] width 413 height 12
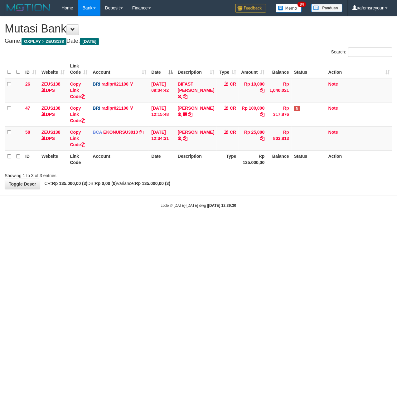
click at [212, 224] on html "Toggle navigation Home Bank Account List Mutasi Bank Search Sync Note Mutasi De…" at bounding box center [198, 112] width 397 height 224
click at [220, 224] on html "Toggle navigation Home Bank Account List Mutasi Bank Search Sync Note Mutasi De…" at bounding box center [198, 112] width 397 height 224
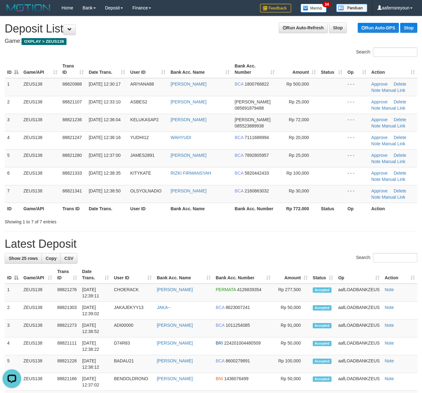
drag, startPoint x: 201, startPoint y: 224, endPoint x: 205, endPoint y: 224, distance: 4.1
click at [204, 224] on div "Showing 1 to 7 of 7 entries" at bounding box center [211, 220] width 422 height 9
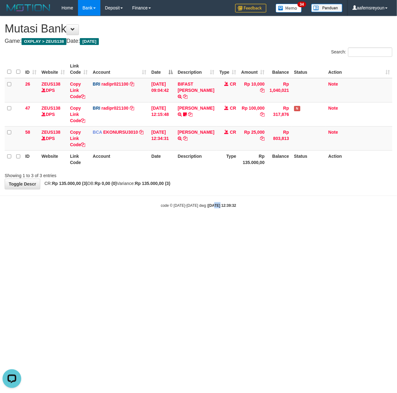
drag, startPoint x: 213, startPoint y: 275, endPoint x: 210, endPoint y: 262, distance: 13.7
click at [214, 224] on html "Toggle navigation Home Bank Account List Mutasi Bank Search Sync Note Mutasi De…" at bounding box center [198, 112] width 397 height 224
click at [135, 224] on html "Toggle navigation Home Bank Account List Mutasi Bank Search Sync Note Mutasi De…" at bounding box center [198, 112] width 397 height 224
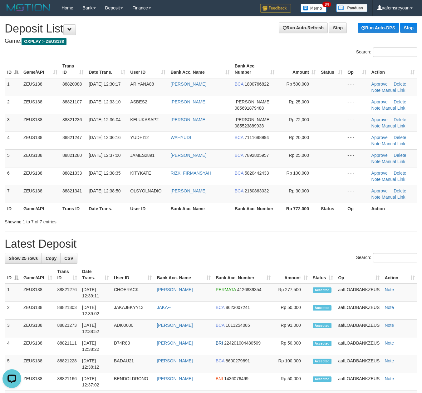
click at [244, 245] on h1 "Latest Deposit" at bounding box center [211, 244] width 413 height 12
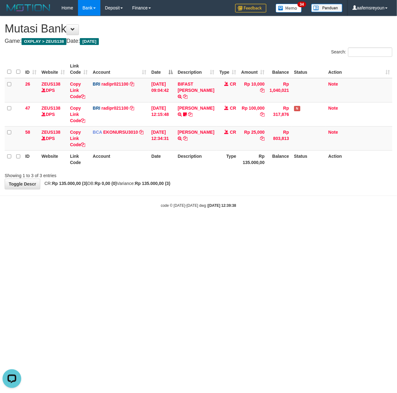
click at [266, 224] on html "Toggle navigation Home Bank Account List Mutasi Bank Search Sync Note Mutasi De…" at bounding box center [198, 112] width 397 height 224
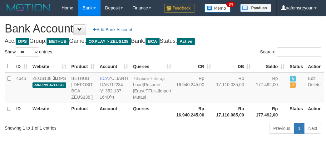
select select "***"
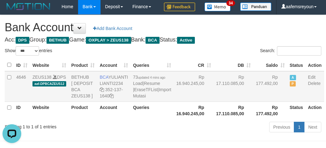
click at [253, 102] on td "Rp 177.492,00" at bounding box center [270, 86] width 34 height 31
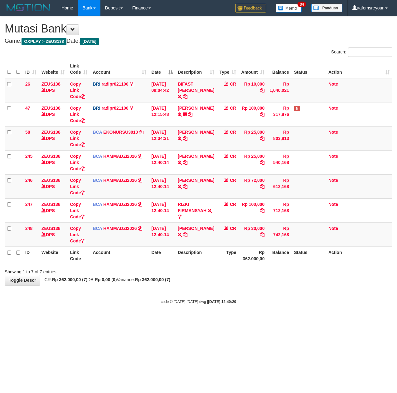
click at [169, 250] on th "Date" at bounding box center [162, 255] width 27 height 18
click at [212, 293] on body "Toggle navigation Home Bank Account List Mutasi Bank Search Sync Note Mutasi De…" at bounding box center [198, 160] width 397 height 320
click at [270, 320] on html "Toggle navigation Home Bank Account List Mutasi Bank Search Sync Note Mutasi De…" at bounding box center [198, 160] width 397 height 320
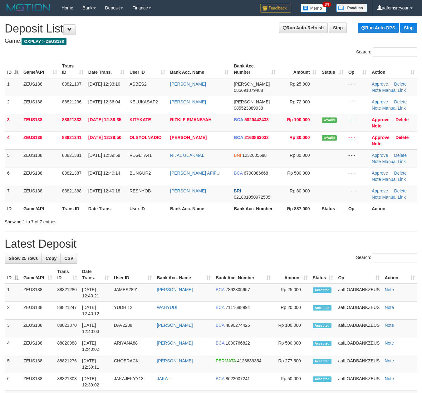
click at [264, 263] on div "Search:" at bounding box center [211, 258] width 413 height 11
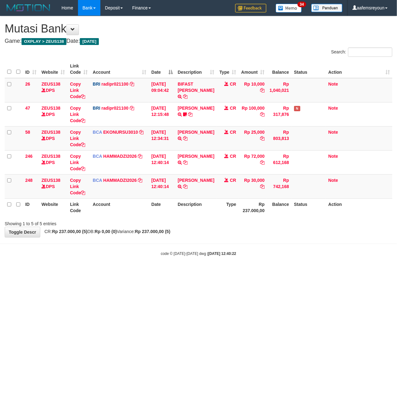
click at [213, 272] on html "Toggle navigation Home Bank Account List Mutasi Bank Search Sync Note Mutasi De…" at bounding box center [198, 136] width 397 height 272
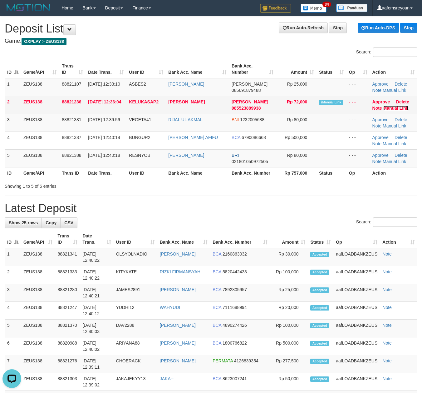
click at [402, 106] on link "Manual Link" at bounding box center [395, 108] width 25 height 5
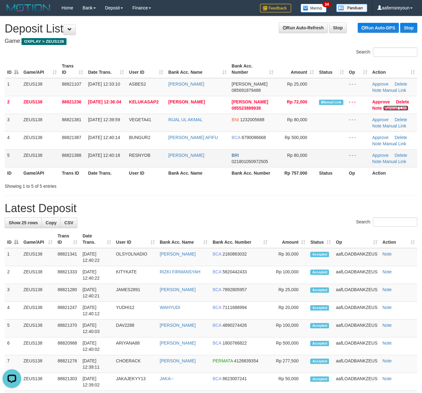
click at [383, 106] on link "Manual Link" at bounding box center [395, 108] width 25 height 5
click at [232, 205] on h1 "Latest Deposit" at bounding box center [211, 208] width 413 height 12
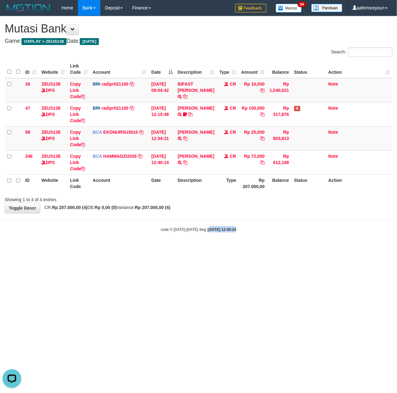
drag, startPoint x: 212, startPoint y: 232, endPoint x: 198, endPoint y: 225, distance: 15.9
click at [204, 231] on div "code © 2012-2018 dwg | 2025/09/30 12:40:24" at bounding box center [198, 229] width 397 height 6
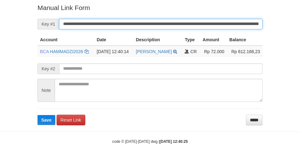
click at [37, 115] on button "Save" at bounding box center [46, 120] width 18 height 10
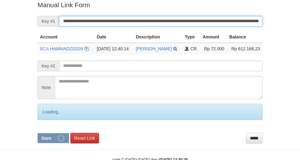
drag, startPoint x: 0, startPoint y: 0, endPoint x: 171, endPoint y: 21, distance: 172.4
click at [171, 21] on input "**********" at bounding box center [160, 21] width 203 height 11
click at [37, 133] on button "Save" at bounding box center [53, 138] width 32 height 10
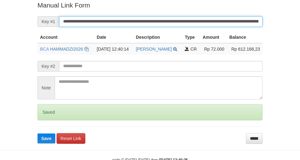
click at [37, 133] on button "Save" at bounding box center [46, 138] width 18 height 10
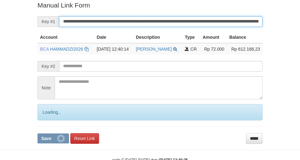
click at [37, 133] on button "Save" at bounding box center [53, 138] width 32 height 10
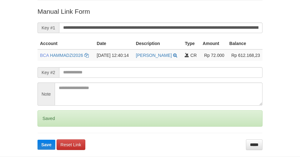
click at [37, 140] on button "Save" at bounding box center [46, 145] width 18 height 10
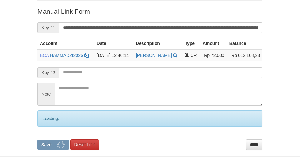
click at [37, 140] on button "Save" at bounding box center [53, 145] width 32 height 10
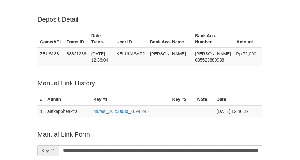
click at [191, 145] on input "**********" at bounding box center [160, 150] width 203 height 11
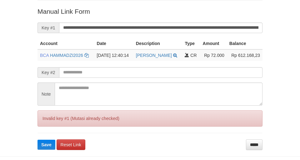
click at [37, 140] on button "Save" at bounding box center [46, 145] width 18 height 10
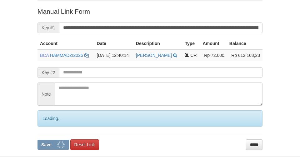
click at [37, 140] on button "Save" at bounding box center [53, 145] width 32 height 10
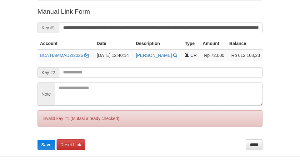
scroll to position [122, 0]
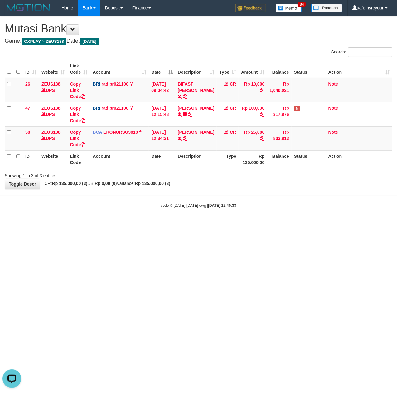
click at [208, 224] on html "Toggle navigation Home Bank Account List Mutasi Bank Search Sync Note Mutasi De…" at bounding box center [198, 112] width 397 height 224
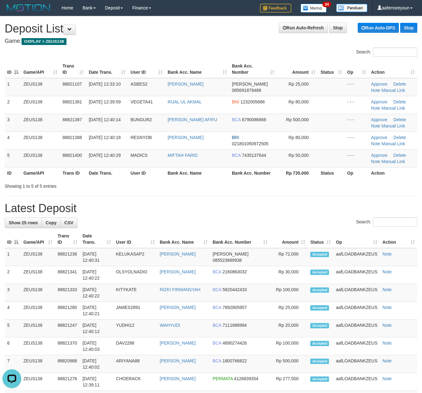
click at [256, 205] on h1 "Latest Deposit" at bounding box center [211, 208] width 413 height 12
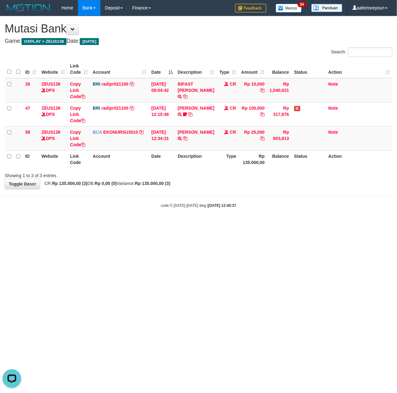
drag, startPoint x: 185, startPoint y: 293, endPoint x: 1, endPoint y: 289, distance: 184.9
click at [182, 224] on html "Toggle navigation Home Bank Account List Mutasi Bank Search Sync Note Mutasi De…" at bounding box center [198, 112] width 397 height 224
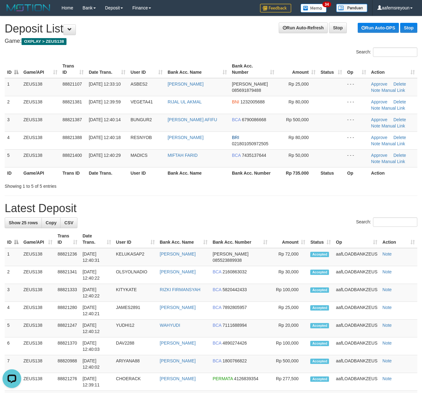
drag, startPoint x: 154, startPoint y: 164, endPoint x: 154, endPoint y: 170, distance: 5.9
click at [154, 164] on td "MADICS" at bounding box center [146, 158] width 37 height 18
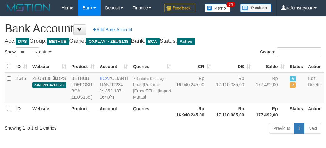
select select "***"
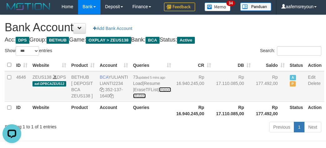
click at [136, 98] on link "Import Mutasi" at bounding box center [152, 92] width 38 height 11
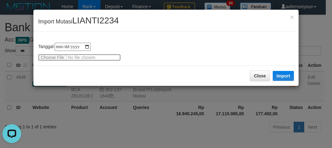
click at [54, 57] on input "file" at bounding box center [79, 57] width 83 height 7
type input "**********"
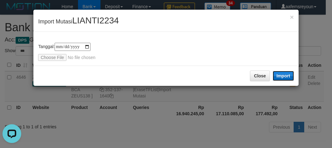
click at [281, 77] on button "Import" at bounding box center [283, 76] width 21 height 10
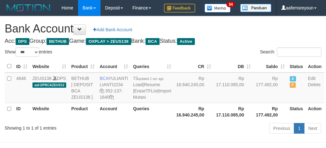
select select "***"
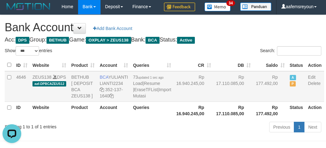
click at [182, 102] on td "Rp 16.940.245,00" at bounding box center [194, 86] width 40 height 31
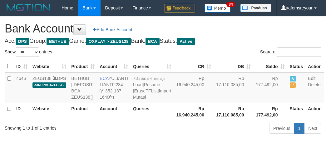
select select "***"
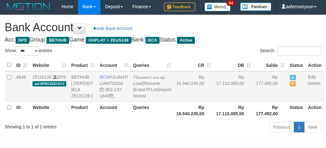
click at [253, 102] on td "Rp 177.492,00" at bounding box center [270, 86] width 34 height 31
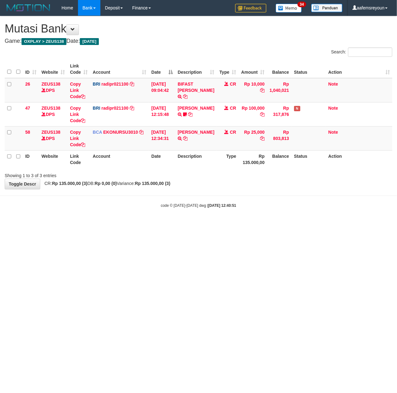
click at [216, 224] on html "Toggle navigation Home Bank Account List Mutasi Bank Search Sync Note Mutasi De…" at bounding box center [198, 112] width 397 height 224
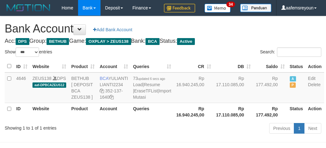
select select "***"
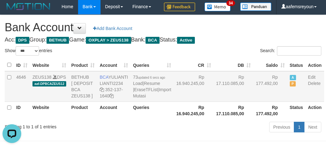
click at [174, 97] on td "Rp 16.940.245,00" at bounding box center [194, 86] width 40 height 31
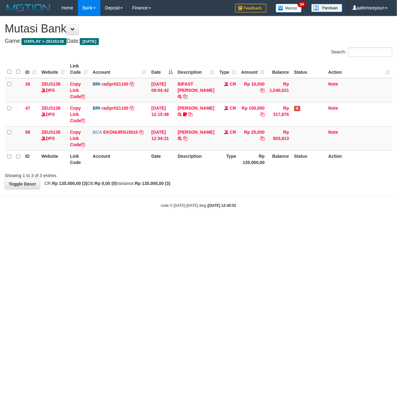
click at [203, 224] on html "Toggle navigation Home Bank Account List Mutasi Bank Search Sync Note Mutasi De…" at bounding box center [198, 112] width 397 height 224
drag, startPoint x: 268, startPoint y: 273, endPoint x: 260, endPoint y: 273, distance: 8.1
click at [267, 224] on html "Toggle navigation Home Bank Account List Mutasi Bank Search Sync Note Mutasi De…" at bounding box center [198, 112] width 397 height 224
click at [258, 224] on html "Toggle navigation Home Bank Account List Mutasi Bank Search Sync Note Mutasi De…" at bounding box center [198, 112] width 397 height 224
drag, startPoint x: 209, startPoint y: 254, endPoint x: 172, endPoint y: 250, distance: 37.1
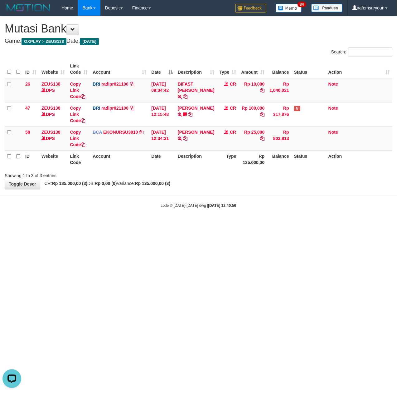
click at [206, 224] on html "Toggle navigation Home Bank Account List Mutasi Bank Search Sync Note Mutasi De…" at bounding box center [198, 112] width 397 height 224
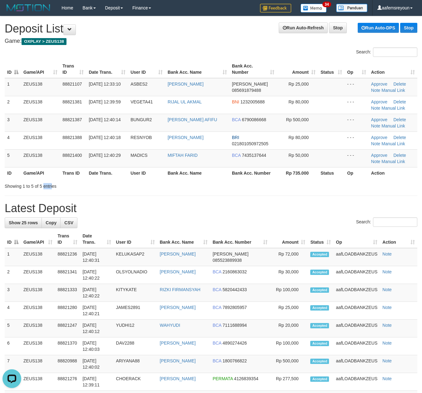
drag, startPoint x: 48, startPoint y: 182, endPoint x: 52, endPoint y: 183, distance: 3.6
click at [52, 183] on div "Showing 1 to 5 of 5 entries" at bounding box center [88, 184] width 166 height 9
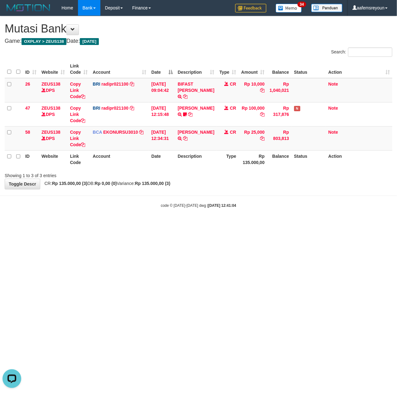
click at [248, 224] on html "Toggle navigation Home Bank Account List Mutasi Bank Search Sync Note Mutasi De…" at bounding box center [198, 112] width 397 height 224
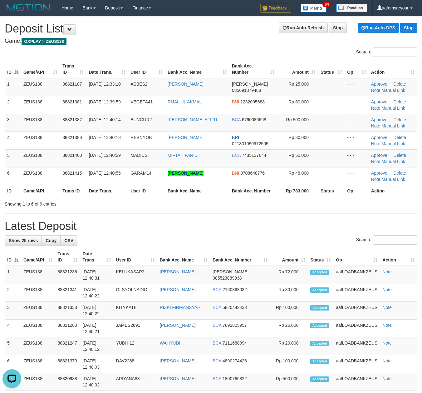
drag, startPoint x: 239, startPoint y: 197, endPoint x: 424, endPoint y: 222, distance: 186.5
click at [256, 200] on div "Search: ID Game/API Trans ID Date Trans. User ID Bank Acc. Name Bank Acc. Numbe…" at bounding box center [211, 127] width 413 height 160
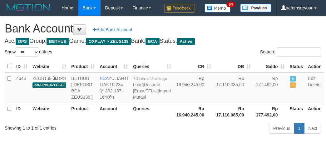
select select "***"
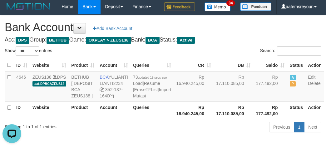
click at [253, 119] on th "Rp 177.492,00" at bounding box center [270, 110] width 34 height 18
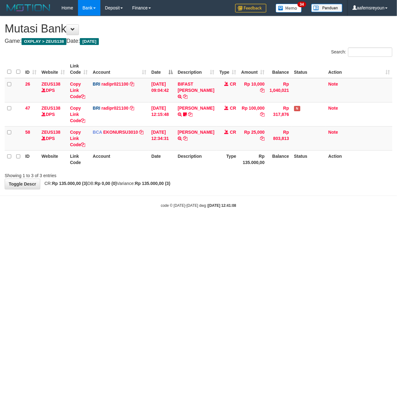
click at [265, 224] on html "Toggle navigation Home Bank Account List Mutasi Bank Search Sync Note Mutasi De…" at bounding box center [198, 112] width 397 height 224
click at [201, 224] on html "Toggle navigation Home Bank Account List Mutasi Bank Search Sync Note Mutasi De…" at bounding box center [198, 112] width 397 height 224
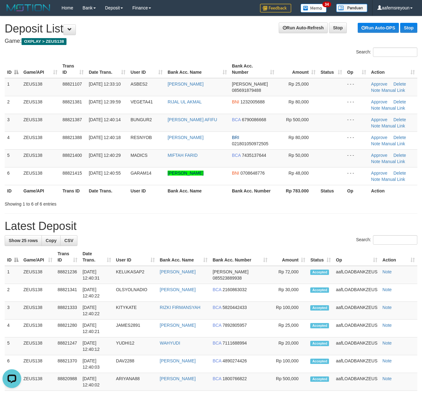
click at [278, 255] on th "Amount" at bounding box center [289, 257] width 38 height 18
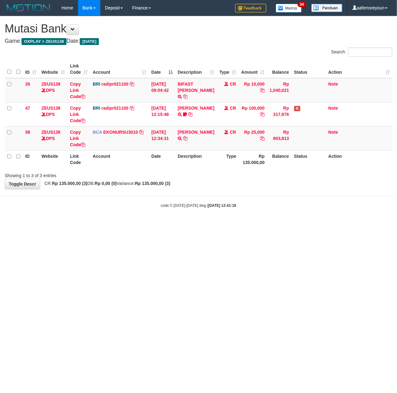
click at [178, 224] on html "Toggle navigation Home Bank Account List Mutasi Bank Search Sync Note Mutasi De…" at bounding box center [198, 112] width 397 height 224
click at [213, 224] on html "Toggle navigation Home Bank Account List Mutasi Bank Search Sync Note Mutasi De…" at bounding box center [198, 112] width 397 height 224
drag, startPoint x: 305, startPoint y: 291, endPoint x: 296, endPoint y: 287, distance: 9.6
click at [297, 224] on html "Toggle navigation Home Bank Account List Mutasi Bank Search Sync Note Mutasi De…" at bounding box center [198, 112] width 397 height 224
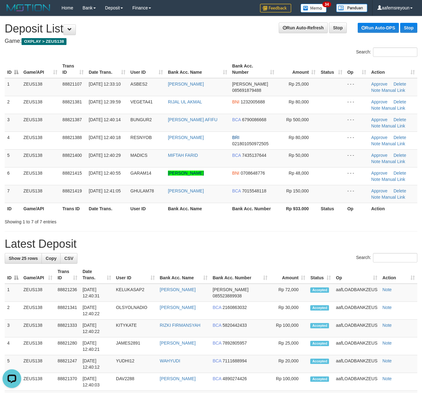
drag, startPoint x: 295, startPoint y: 225, endPoint x: 317, endPoint y: 230, distance: 22.1
click at [296, 225] on div "Showing 1 to 7 of 7 entries" at bounding box center [211, 220] width 422 height 9
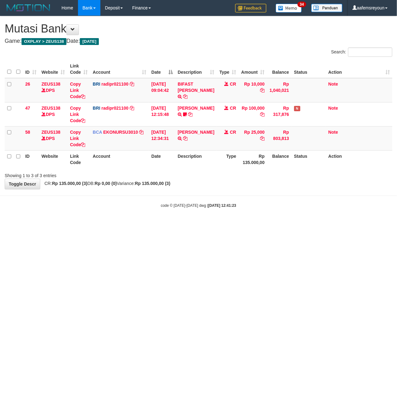
click at [257, 224] on html "Toggle navigation Home Bank Account List Mutasi Bank Search Sync Note Mutasi De…" at bounding box center [198, 112] width 397 height 224
click at [256, 224] on html "Toggle navigation Home Bank Account List Mutasi Bank Search Sync Note Mutasi De…" at bounding box center [198, 112] width 397 height 224
drag, startPoint x: 223, startPoint y: 255, endPoint x: 199, endPoint y: 257, distance: 24.4
click at [231, 224] on html "Toggle navigation Home Bank Account List Mutasi Bank Search Sync Note Mutasi De…" at bounding box center [198, 112] width 397 height 224
click at [169, 220] on body "Toggle navigation Home Bank Account List Mutasi Bank Search Sync Note Mutasi De…" at bounding box center [198, 112] width 397 height 224
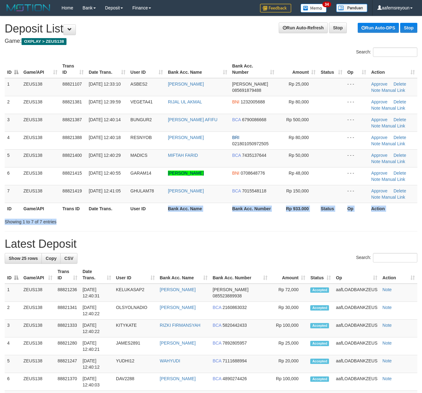
click at [157, 217] on div "Search: ID Game/API Trans ID Date Trans. User ID Bank Acc. Name Bank Acc. Numbe…" at bounding box center [211, 135] width 413 height 177
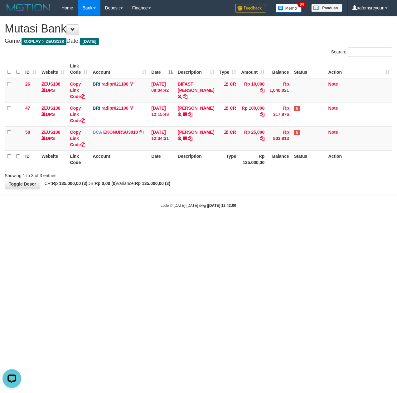
click at [235, 224] on html "Toggle navigation Home Bank Account List Mutasi Bank Search Sync Note Mutasi De…" at bounding box center [198, 112] width 397 height 224
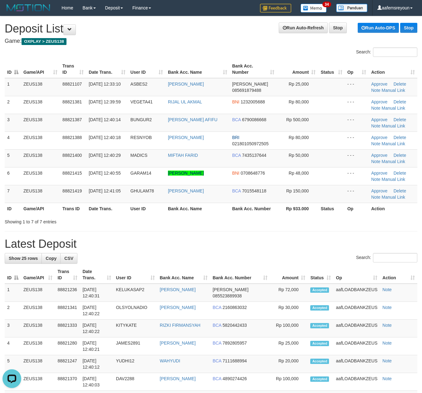
drag, startPoint x: 251, startPoint y: 257, endPoint x: 290, endPoint y: 262, distance: 39.3
click at [251, 257] on div "Search:" at bounding box center [211, 258] width 413 height 11
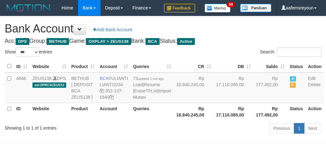
select select "***"
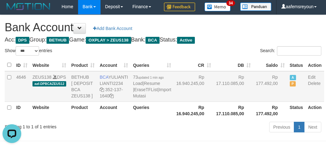
click at [253, 102] on td "Rp 177.492,00" at bounding box center [270, 86] width 34 height 31
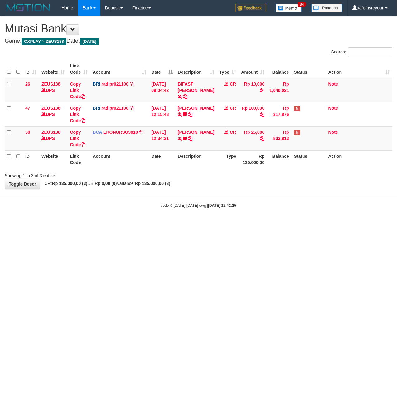
click at [199, 224] on html "Toggle navigation Home Bank Account List Mutasi Bank Search Sync Note Mutasi De…" at bounding box center [198, 112] width 397 height 224
drag, startPoint x: 157, startPoint y: 294, endPoint x: 167, endPoint y: 294, distance: 10.6
click at [167, 224] on html "Toggle navigation Home Bank Account List Mutasi Bank Search Sync Note Mutasi De…" at bounding box center [198, 112] width 397 height 224
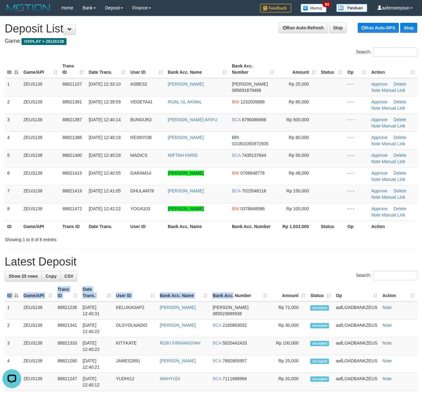
drag, startPoint x: 258, startPoint y: 288, endPoint x: 419, endPoint y: 284, distance: 161.2
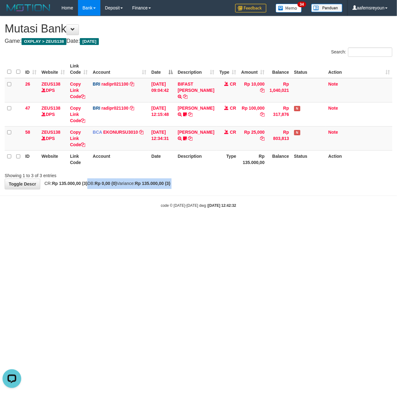
click at [91, 190] on body "Toggle navigation Home Bank Account List Mutasi Bank Search Sync Note Mutasi De…" at bounding box center [198, 112] width 397 height 224
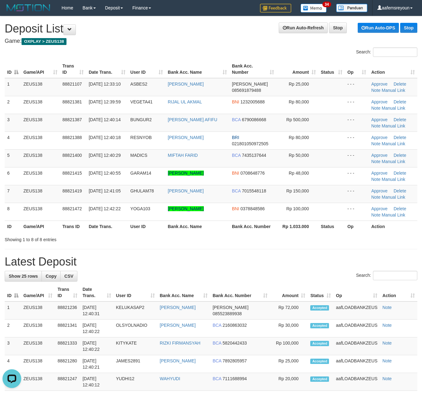
drag, startPoint x: 276, startPoint y: 251, endPoint x: 289, endPoint y: 254, distance: 13.0
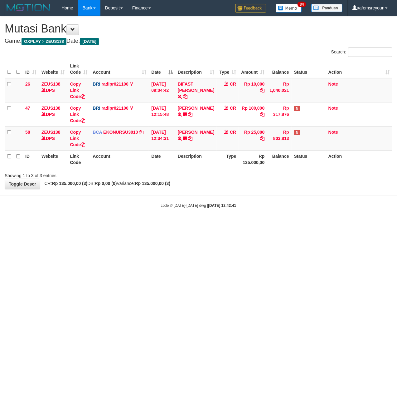
click at [139, 224] on html "Toggle navigation Home Bank Account List Mutasi Bank Search Sync Note Mutasi De…" at bounding box center [198, 112] width 397 height 224
drag, startPoint x: 168, startPoint y: 280, endPoint x: 4, endPoint y: 293, distance: 164.1
click at [167, 224] on html "Toggle navigation Home Bank Account List Mutasi Bank Search Sync Note Mutasi De…" at bounding box center [198, 112] width 397 height 224
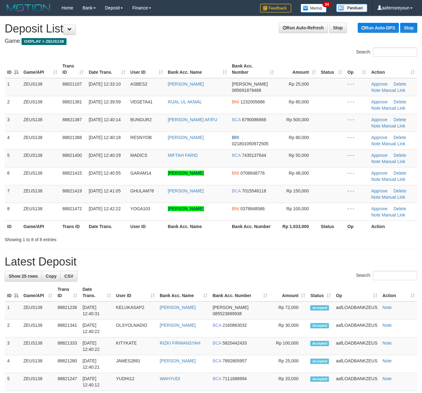
click at [230, 274] on div "Search:" at bounding box center [211, 276] width 413 height 11
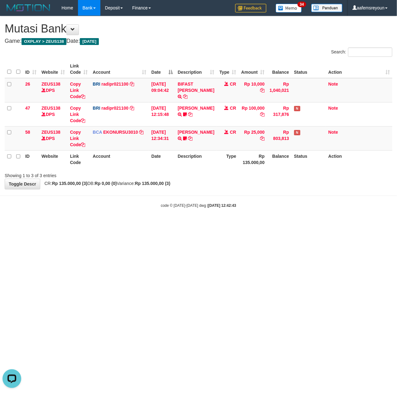
drag, startPoint x: 230, startPoint y: 224, endPoint x: 396, endPoint y: 250, distance: 168.5
click at [230, 224] on body "Toggle navigation Home Bank Account List Mutasi Bank Search Sync Note Mutasi De…" at bounding box center [198, 112] width 397 height 224
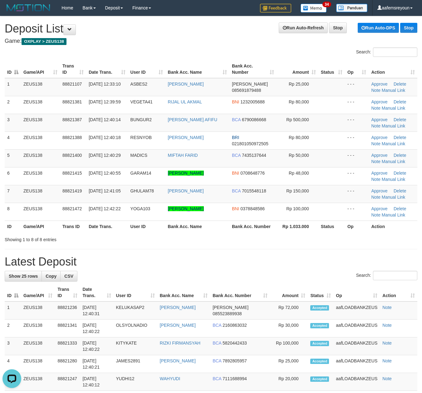
click at [232, 277] on div "Search:" at bounding box center [211, 276] width 413 height 11
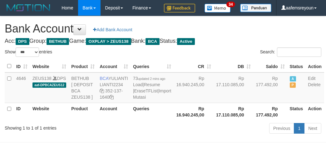
select select "***"
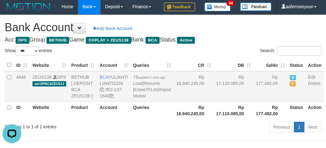
click at [193, 102] on td "Rp 16.940.245,00" at bounding box center [194, 86] width 40 height 31
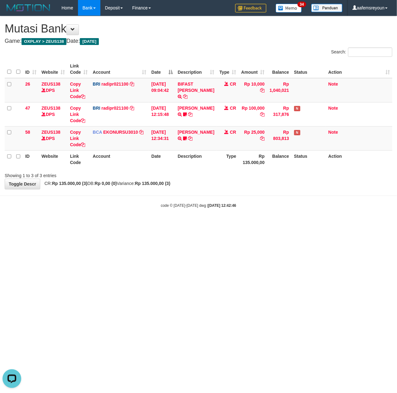
click at [157, 224] on html "Toggle navigation Home Bank Account List Mutasi Bank Search Sync Note Mutasi De…" at bounding box center [198, 112] width 397 height 224
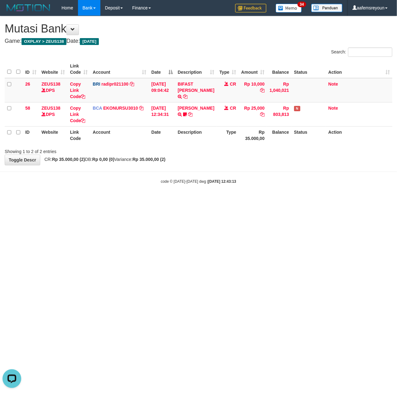
drag, startPoint x: 82, startPoint y: 245, endPoint x: 64, endPoint y: 240, distance: 18.9
click at [79, 200] on html "Toggle navigation Home Bank Account List Mutasi Bank Search Sync Note Mutasi De…" at bounding box center [198, 100] width 397 height 200
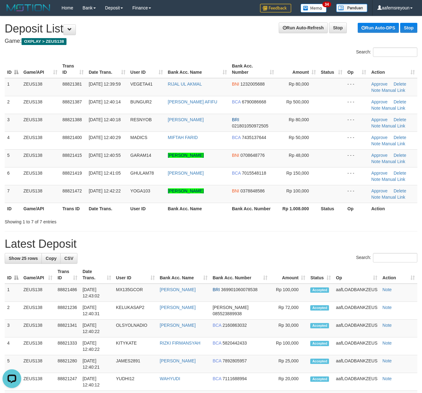
click at [314, 244] on h1 "Latest Deposit" at bounding box center [211, 244] width 413 height 12
click at [202, 228] on div "**********" at bounding box center [211, 393] width 422 height 754
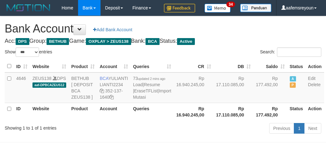
select select "***"
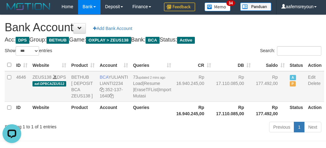
click at [287, 102] on td "A P" at bounding box center [296, 86] width 18 height 31
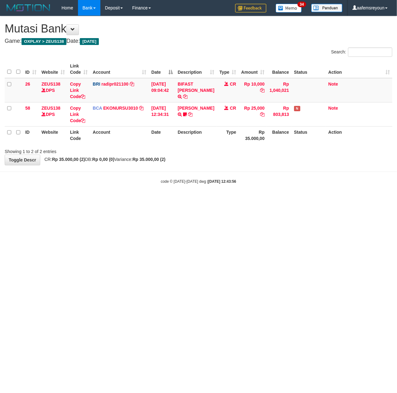
drag, startPoint x: 60, startPoint y: 255, endPoint x: 57, endPoint y: 255, distance: 3.8
click at [61, 200] on html "Toggle navigation Home Bank Account List Mutasi Bank Search Sync Note Mutasi De…" at bounding box center [198, 100] width 397 height 200
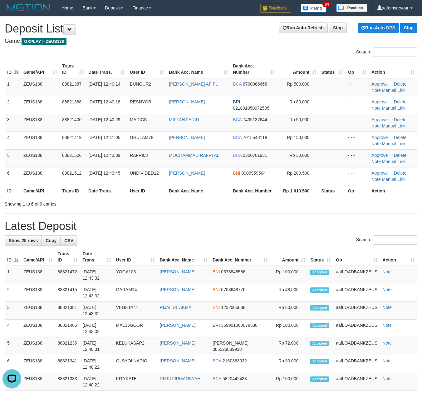
drag, startPoint x: 333, startPoint y: 217, endPoint x: 338, endPoint y: 219, distance: 6.3
click at [333, 217] on div "**********" at bounding box center [211, 384] width 422 height 736
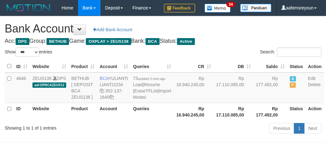
select select "***"
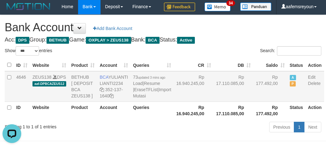
click at [216, 102] on td "Rp 17.110.085,00" at bounding box center [234, 86] width 40 height 31
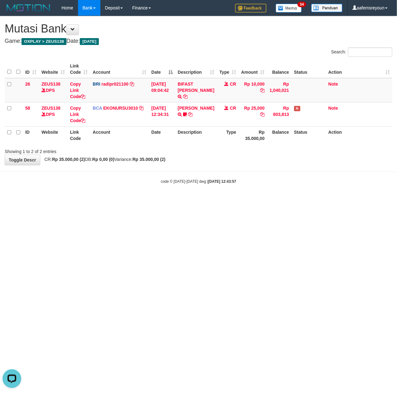
click at [165, 200] on html "Toggle navigation Home Bank Account List Mutasi Bank Search Sync Note Mutasi De…" at bounding box center [198, 100] width 397 height 200
click at [162, 200] on html "Toggle navigation Home Bank Account List Mutasi Bank Search Sync Note Mutasi De…" at bounding box center [198, 100] width 397 height 200
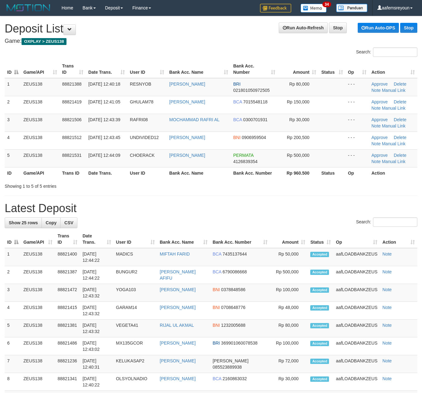
click at [306, 201] on div "**********" at bounding box center [211, 375] width 422 height 718
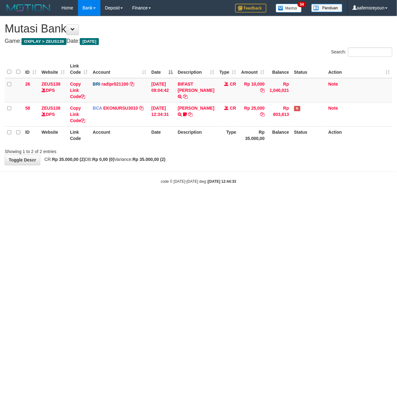
click at [132, 200] on html "Toggle navigation Home Bank Account List Mutasi Bank Search Sync Note Mutasi De…" at bounding box center [198, 100] width 397 height 200
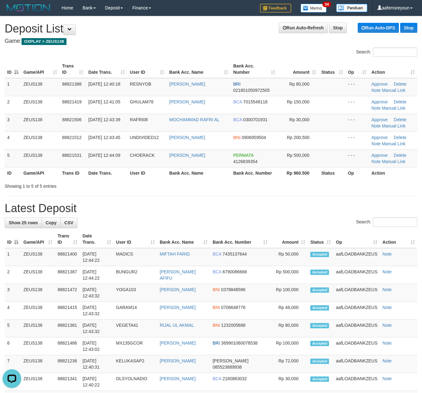
drag, startPoint x: 269, startPoint y: 207, endPoint x: 229, endPoint y: 201, distance: 40.3
click at [269, 206] on h1 "Latest Deposit" at bounding box center [211, 208] width 413 height 12
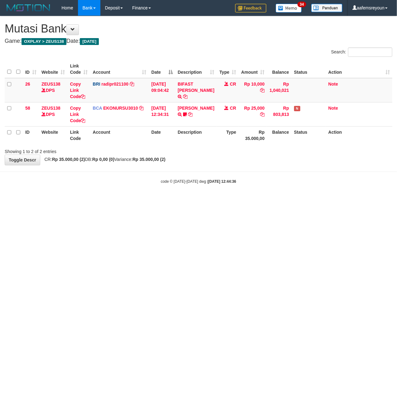
drag, startPoint x: 165, startPoint y: 310, endPoint x: 395, endPoint y: 357, distance: 234.6
click at [168, 200] on html "Toggle navigation Home Bank Account List Mutasi Bank Search Sync Note Mutasi De…" at bounding box center [198, 100] width 397 height 200
click at [183, 200] on html "Toggle navigation Home Bank Account List Mutasi Bank Search Sync Note Mutasi De…" at bounding box center [198, 100] width 397 height 200
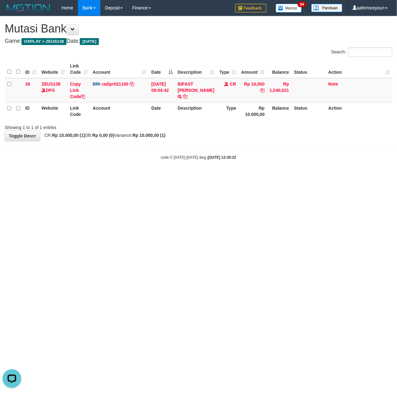
click at [116, 176] on html "Toggle navigation Home Bank Account List Mutasi Bank Search Sync Note Mutasi De…" at bounding box center [198, 88] width 397 height 176
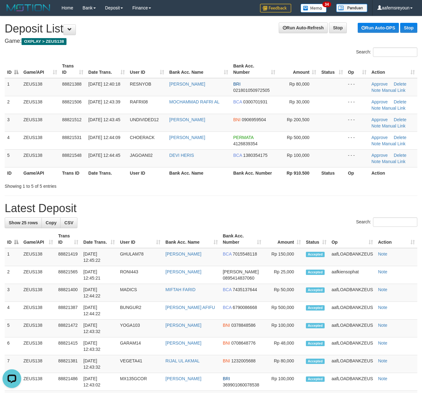
drag, startPoint x: 271, startPoint y: 222, endPoint x: 291, endPoint y: 221, distance: 20.3
click at [273, 222] on div "Search:" at bounding box center [211, 222] width 413 height 11
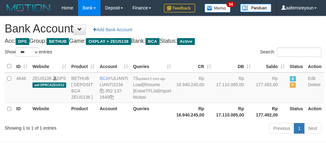
select select "***"
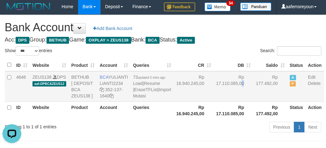
click at [214, 102] on td "Rp 17.110.085,00" at bounding box center [234, 86] width 40 height 31
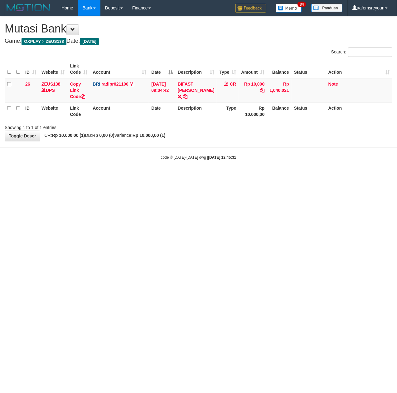
click at [203, 176] on html "Toggle navigation Home Bank Account List Mutasi Bank Search Sync Note Mutasi De…" at bounding box center [198, 88] width 397 height 176
click at [195, 176] on html "Toggle navigation Home Bank Account List Mutasi Bank Search Sync Note Mutasi De…" at bounding box center [198, 88] width 397 height 176
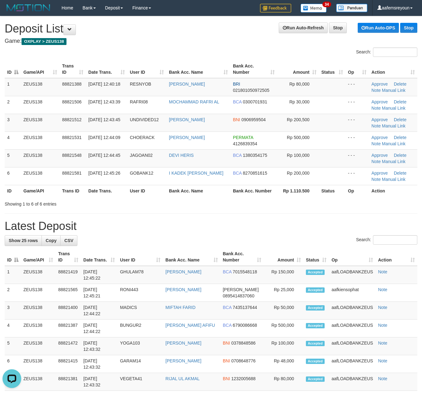
drag, startPoint x: 292, startPoint y: 219, endPoint x: 340, endPoint y: 218, distance: 48.1
click at [297, 219] on div "**********" at bounding box center [211, 384] width 422 height 736
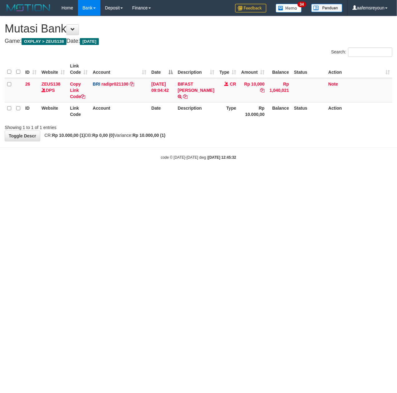
click at [184, 176] on html "Toggle navigation Home Bank Account List Mutasi Bank Search Sync Note Mutasi De…" at bounding box center [198, 88] width 397 height 176
drag, startPoint x: 0, startPoint y: 0, endPoint x: 162, endPoint y: 224, distance: 275.9
click at [162, 176] on html "Toggle navigation Home Bank Account List Mutasi Bank Search Sync Note Mutasi De…" at bounding box center [198, 88] width 397 height 176
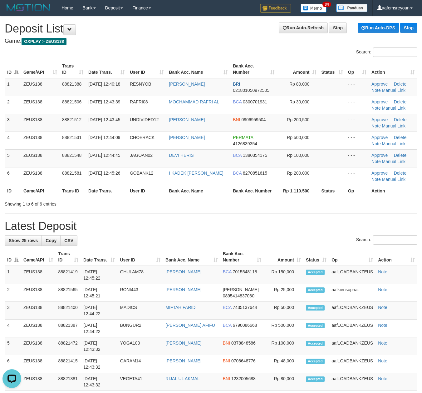
drag, startPoint x: 281, startPoint y: 192, endPoint x: 322, endPoint y: 198, distance: 41.6
click at [281, 192] on th "Rp 1.110.500" at bounding box center [298, 191] width 42 height 12
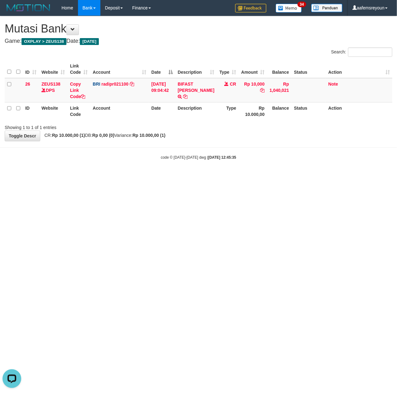
click at [190, 176] on html "Toggle navigation Home Bank Account List Mutasi Bank Search Sync Note Mutasi De…" at bounding box center [198, 88] width 397 height 176
click at [189, 176] on html "Toggle navigation Home Bank Account List Mutasi Bank Search Sync Note Mutasi De…" at bounding box center [198, 88] width 397 height 176
click at [69, 176] on html "Toggle navigation Home Bank Account List Mutasi Bank Search Sync Note Mutasi De…" at bounding box center [198, 88] width 397 height 176
click at [81, 176] on html "Toggle navigation Home Bank Account List Mutasi Bank Search Sync Note Mutasi De…" at bounding box center [198, 88] width 397 height 176
click at [154, 176] on html "Toggle navigation Home Bank Account List Mutasi Bank Search Sync Note Mutasi De…" at bounding box center [198, 88] width 397 height 176
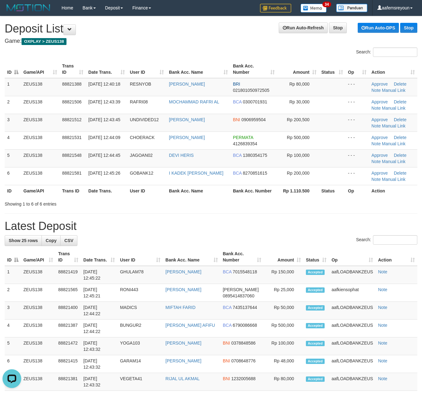
drag, startPoint x: 279, startPoint y: 230, endPoint x: 306, endPoint y: 221, distance: 29.1
click at [279, 230] on h1 "Latest Deposit" at bounding box center [211, 226] width 413 height 12
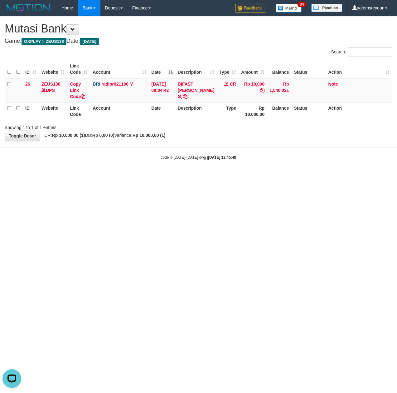
click at [154, 176] on html "Toggle navigation Home Bank Account List Mutasi Bank Search Sync Note Mutasi De…" at bounding box center [198, 88] width 397 height 176
click at [162, 176] on html "Toggle navigation Home Bank Account List Mutasi Bank Search Sync Note Mutasi De…" at bounding box center [198, 88] width 397 height 176
click at [253, 176] on html "Toggle navigation Home Bank Account List Mutasi Bank Search Sync Note Mutasi De…" at bounding box center [198, 88] width 397 height 176
click at [287, 176] on html "Toggle navigation Home Bank Account List Mutasi Bank Search Sync Note Mutasi De…" at bounding box center [198, 88] width 397 height 176
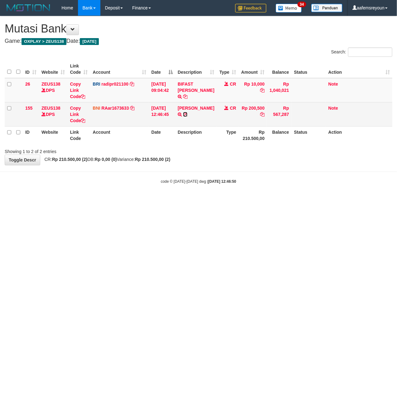
click at [185, 116] on icon at bounding box center [185, 114] width 4 height 4
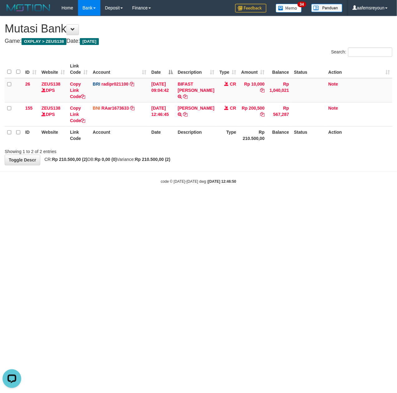
click at [99, 200] on html "Toggle navigation Home Bank Account List Mutasi Bank Search Sync Note Mutasi De…" at bounding box center [198, 100] width 397 height 200
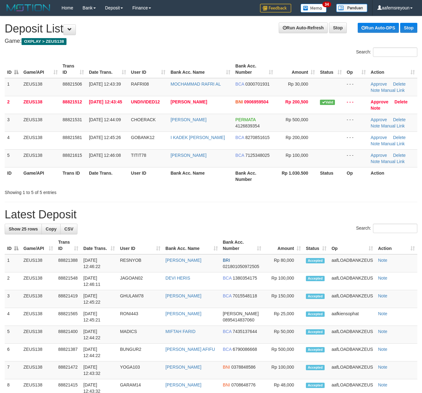
click at [348, 192] on div "Showing 1 to 5 of 5 entries" at bounding box center [211, 191] width 422 height 9
click at [287, 195] on div "Showing 1 to 5 of 5 entries" at bounding box center [211, 191] width 422 height 9
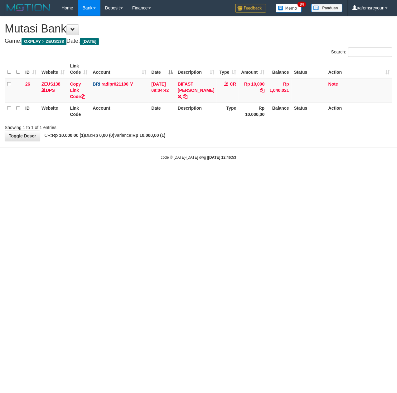
click at [103, 176] on html "Toggle navigation Home Bank Account List Mutasi Bank Search Sync Note Mutasi De…" at bounding box center [198, 88] width 397 height 176
click at [104, 176] on html "Toggle navigation Home Bank Account List Mutasi Bank Search Sync Note Mutasi De…" at bounding box center [198, 88] width 397 height 176
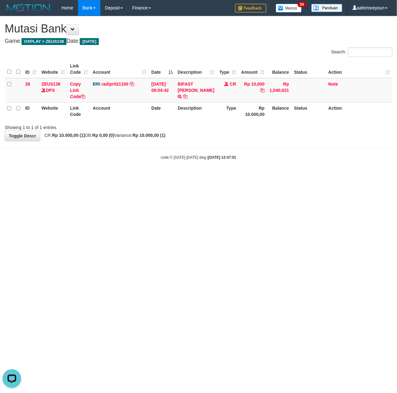
drag, startPoint x: 264, startPoint y: 246, endPoint x: 225, endPoint y: 243, distance: 39.2
click at [258, 176] on html "Toggle navigation Home Bank Account List Mutasi Bank Search Sync Note Mutasi De…" at bounding box center [198, 88] width 397 height 176
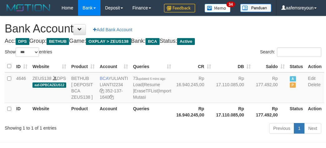
select select "***"
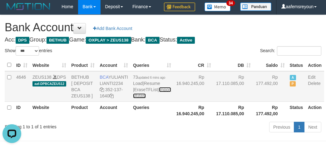
click at [133, 98] on link "Import Mutasi" at bounding box center [152, 92] width 38 height 11
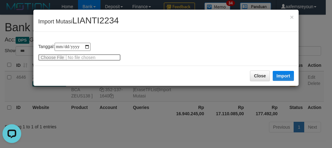
click at [57, 56] on input "file" at bounding box center [79, 57] width 83 height 7
type input "**********"
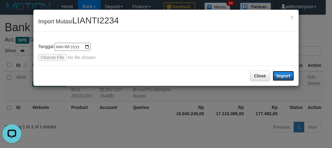
drag, startPoint x: 285, startPoint y: 74, endPoint x: 218, endPoint y: 131, distance: 88.0
click at [283, 76] on button "Import" at bounding box center [283, 76] width 21 height 10
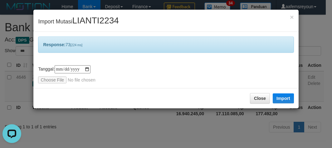
drag, startPoint x: 218, startPoint y: 131, endPoint x: 144, endPoint y: 88, distance: 85.0
click at [218, 131] on div "**********" at bounding box center [166, 74] width 332 height 148
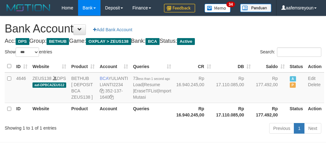
select select "***"
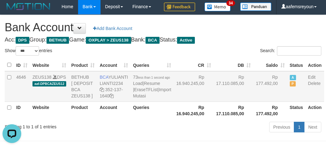
drag, startPoint x: 197, startPoint y: 122, endPoint x: 186, endPoint y: 129, distance: 12.9
click at [214, 102] on td "Rp 17.110.085,00" at bounding box center [234, 86] width 40 height 31
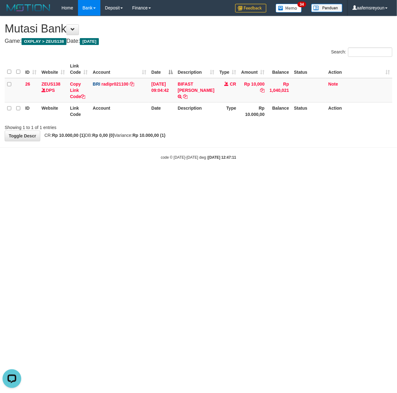
drag, startPoint x: 166, startPoint y: 203, endPoint x: 2, endPoint y: 210, distance: 163.8
click at [159, 176] on html "Toggle navigation Home Bank Account List Mutasi Bank Search Sync Note Mutasi De…" at bounding box center [198, 88] width 397 height 176
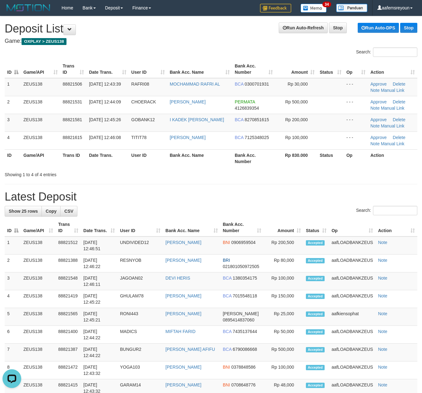
click at [298, 211] on div "Search:" at bounding box center [211, 211] width 413 height 11
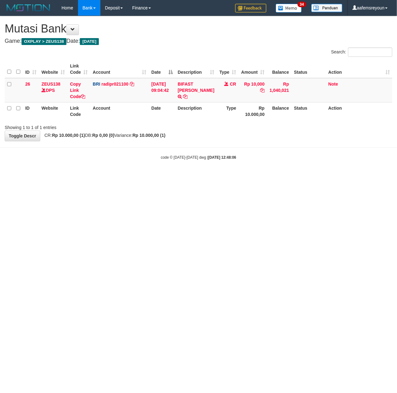
click at [182, 176] on html "Toggle navigation Home Bank Account List Mutasi Bank Search Sync Note Mutasi De…" at bounding box center [198, 88] width 397 height 176
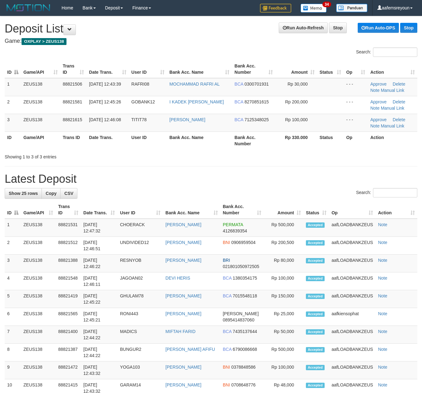
drag, startPoint x: 237, startPoint y: 171, endPoint x: 218, endPoint y: 175, distance: 20.1
click at [237, 171] on div "**********" at bounding box center [211, 360] width 422 height 689
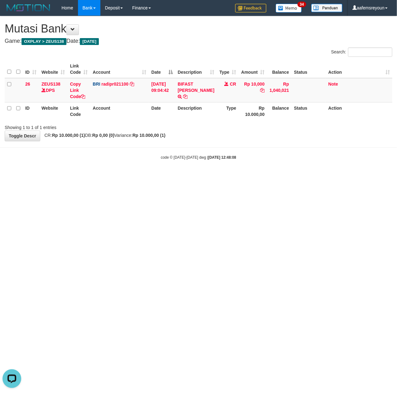
click at [218, 159] on strong "[DATE] 12:48:08" at bounding box center [222, 157] width 28 height 4
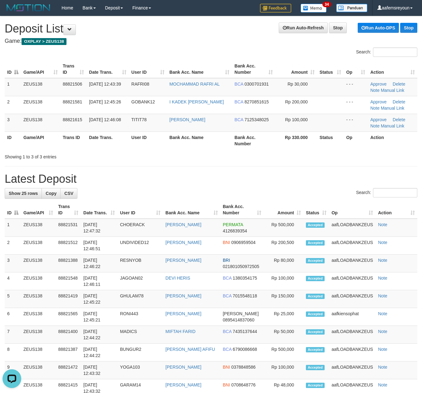
click at [191, 169] on div "**********" at bounding box center [211, 360] width 422 height 689
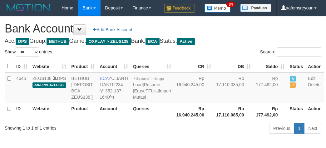
select select "***"
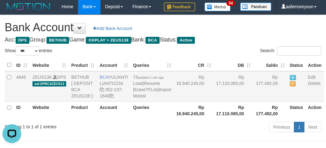
click at [221, 102] on td "Rp 17.110.085,00" at bounding box center [234, 86] width 40 height 31
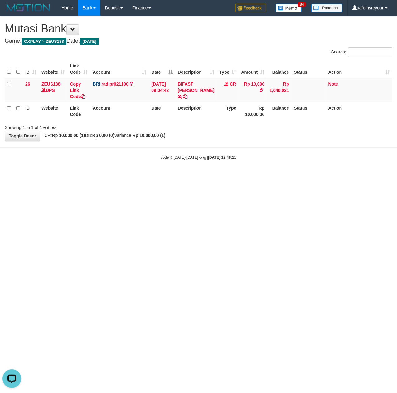
drag, startPoint x: 233, startPoint y: 265, endPoint x: 3, endPoint y: 221, distance: 234.0
click at [230, 176] on html "Toggle navigation Home Bank Account List Mutasi Bank Search Sync Note Mutasi De…" at bounding box center [198, 88] width 397 height 176
click at [300, 176] on html "Toggle navigation Home Bank Account List Mutasi Bank Search Sync Note Mutasi De…" at bounding box center [198, 88] width 397 height 176
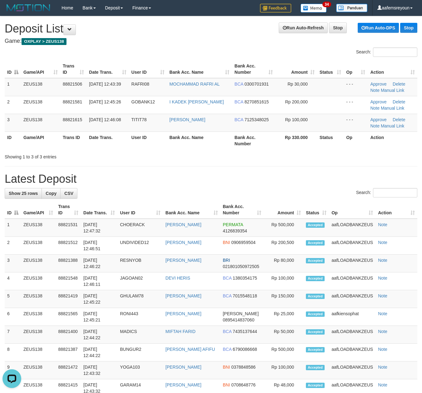
drag, startPoint x: 292, startPoint y: 179, endPoint x: 420, endPoint y: 203, distance: 129.9
click at [293, 179] on h1 "Latest Deposit" at bounding box center [211, 179] width 413 height 12
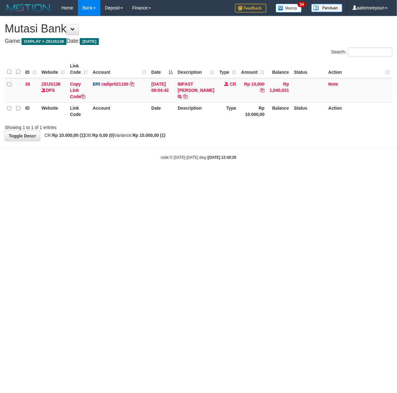
click at [292, 176] on html "Toggle navigation Home Bank Account List Mutasi Bank Search Sync Note Mutasi De…" at bounding box center [198, 88] width 397 height 176
click at [222, 176] on html "Toggle navigation Home Bank Account List Mutasi Bank Search Sync Note Mutasi De…" at bounding box center [198, 88] width 397 height 176
click at [241, 176] on html "Toggle navigation Home Bank Account List Mutasi Bank Search Sync Note Mutasi De…" at bounding box center [198, 88] width 397 height 176
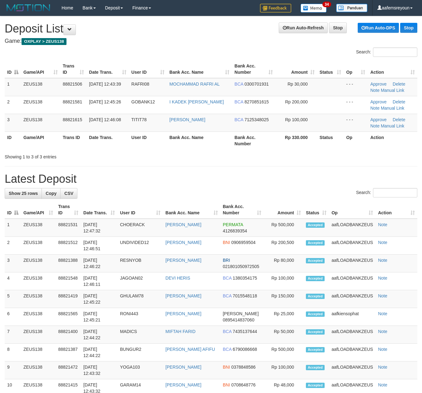
drag, startPoint x: 246, startPoint y: 177, endPoint x: 424, endPoint y: 196, distance: 179.1
click at [247, 177] on h1 "Latest Deposit" at bounding box center [211, 179] width 413 height 12
click at [340, 184] on h1 "Latest Deposit" at bounding box center [211, 179] width 413 height 12
click at [318, 181] on h1 "Latest Deposit" at bounding box center [211, 179] width 413 height 12
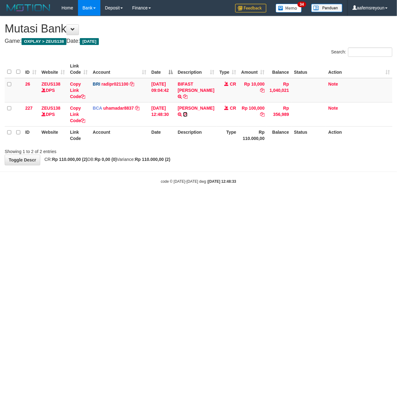
drag, startPoint x: 181, startPoint y: 122, endPoint x: 120, endPoint y: 139, distance: 63.1
click at [183, 116] on icon at bounding box center [185, 114] width 4 height 4
drag, startPoint x: 120, startPoint y: 201, endPoint x: 2, endPoint y: 186, distance: 119.0
click at [116, 200] on html "Toggle navigation Home Bank Account List Mutasi Bank Search Sync Note Mutasi De…" at bounding box center [198, 100] width 397 height 200
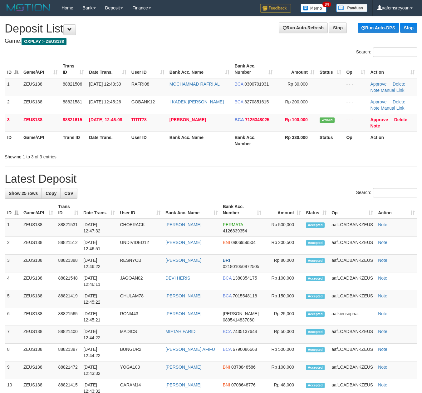
drag, startPoint x: 260, startPoint y: 150, endPoint x: 332, endPoint y: 161, distance: 72.6
click at [261, 150] on div "ID Game/API Trans ID Date Trans. User ID Bank Acc. Name Bank Acc. Number Amount…" at bounding box center [211, 104] width 422 height 93
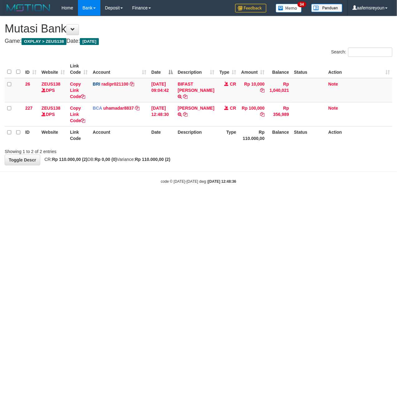
click at [185, 197] on body "Toggle navigation Home Bank Account List Mutasi Bank Search Sync Note Mutasi De…" at bounding box center [198, 100] width 397 height 200
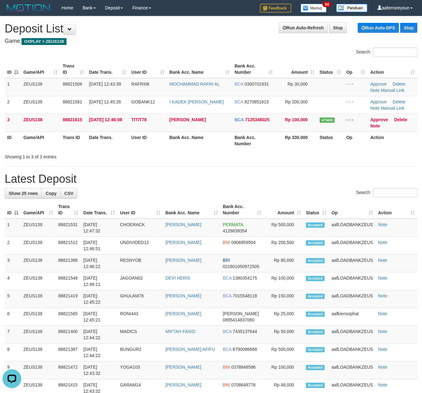
drag, startPoint x: 242, startPoint y: 172, endPoint x: 341, endPoint y: 186, distance: 100.0
click at [243, 172] on div "**********" at bounding box center [211, 360] width 422 height 689
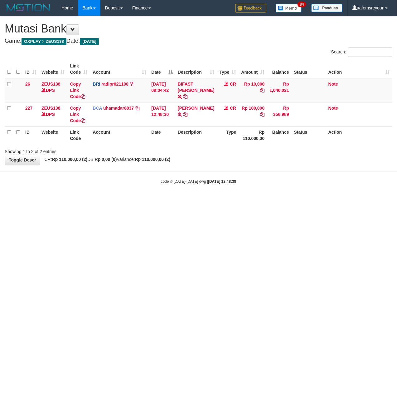
click at [192, 200] on html "Toggle navigation Home Bank Account List Mutasi Bank Search Sync Note Mutasi De…" at bounding box center [198, 100] width 397 height 200
click at [186, 200] on html "Toggle navigation Home Bank Account List Mutasi Bank Search Sync Note Mutasi De…" at bounding box center [198, 100] width 397 height 200
